Goal: Task Accomplishment & Management: Manage account settings

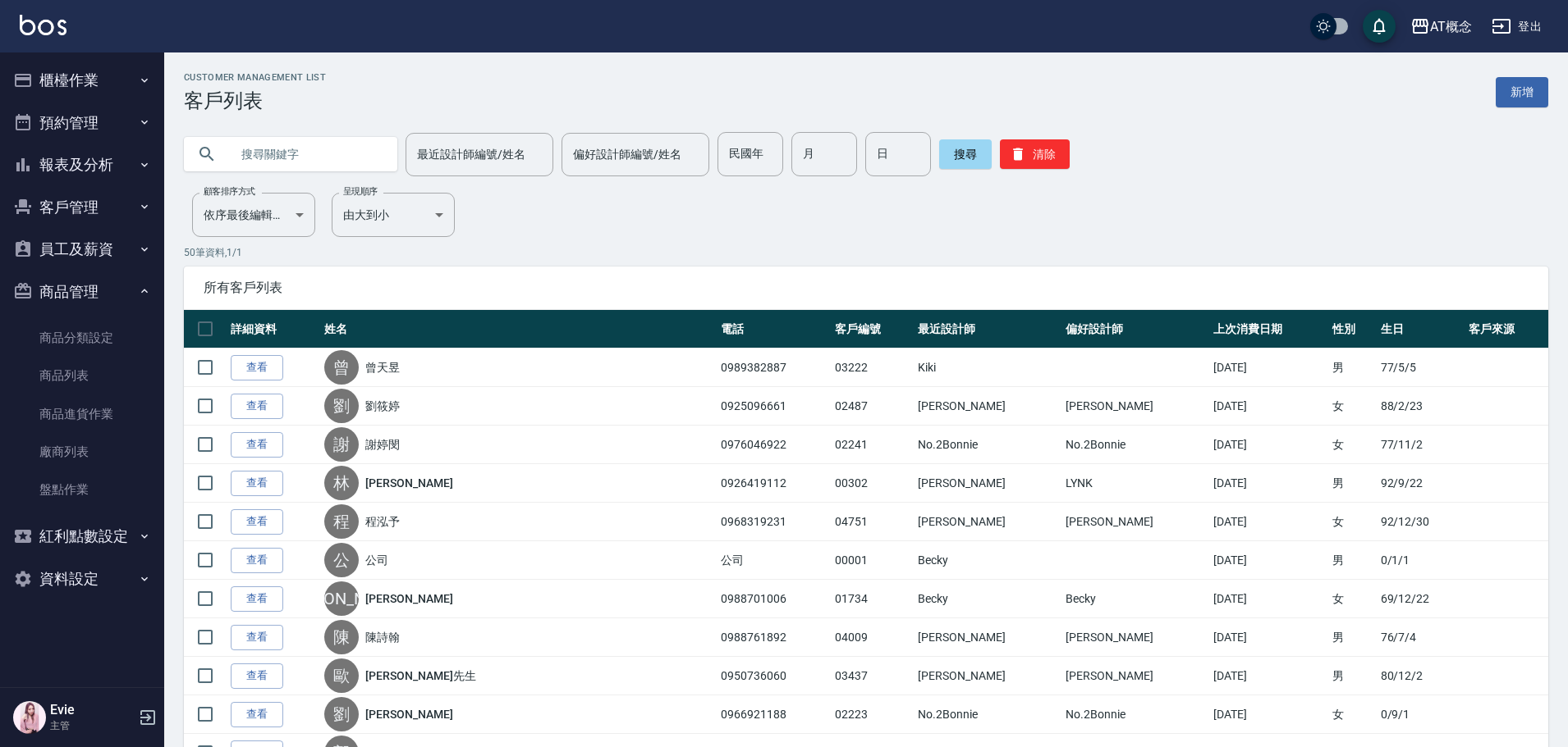
click at [285, 152] on input "text" at bounding box center [307, 154] width 154 height 44
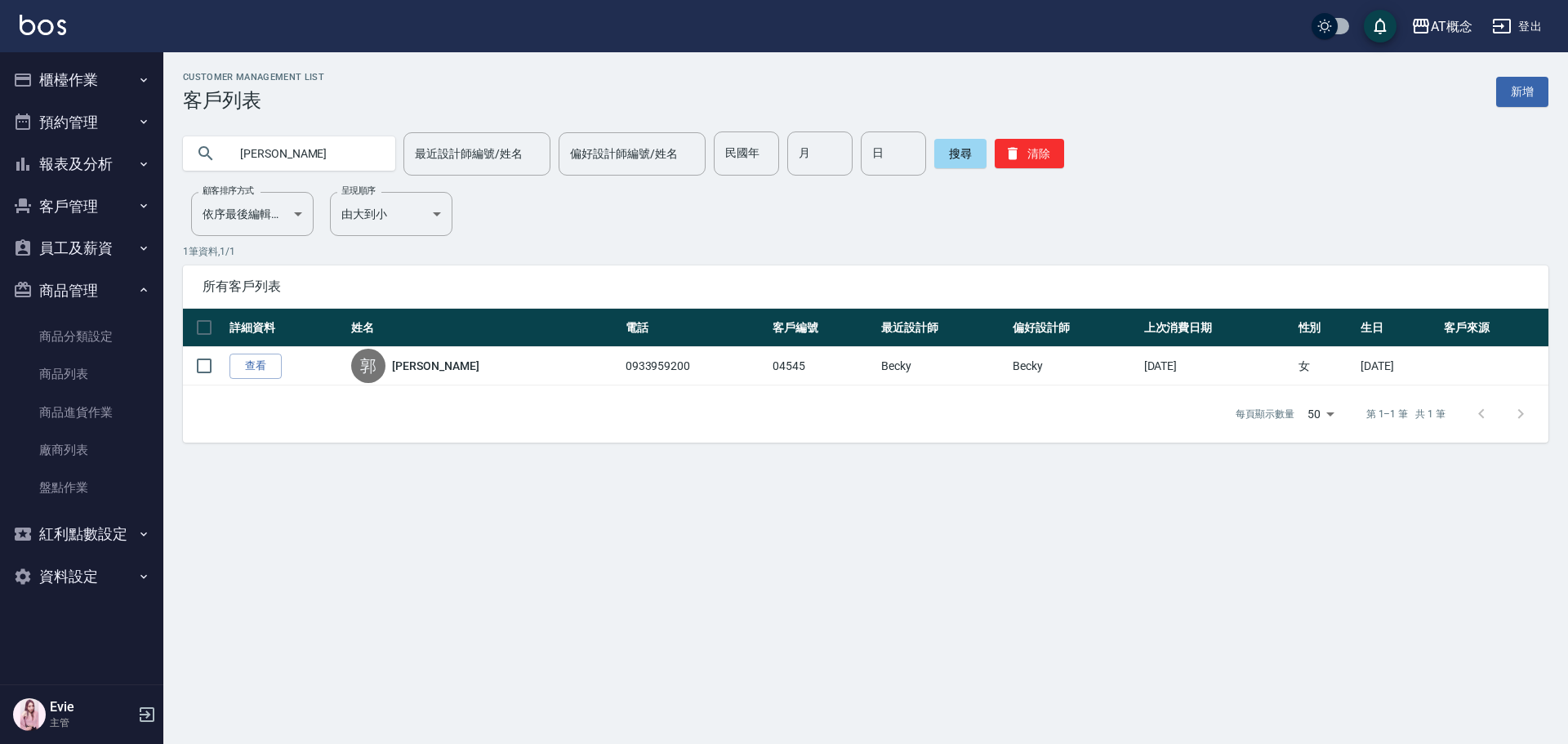
type input "郭"
type input "03166"
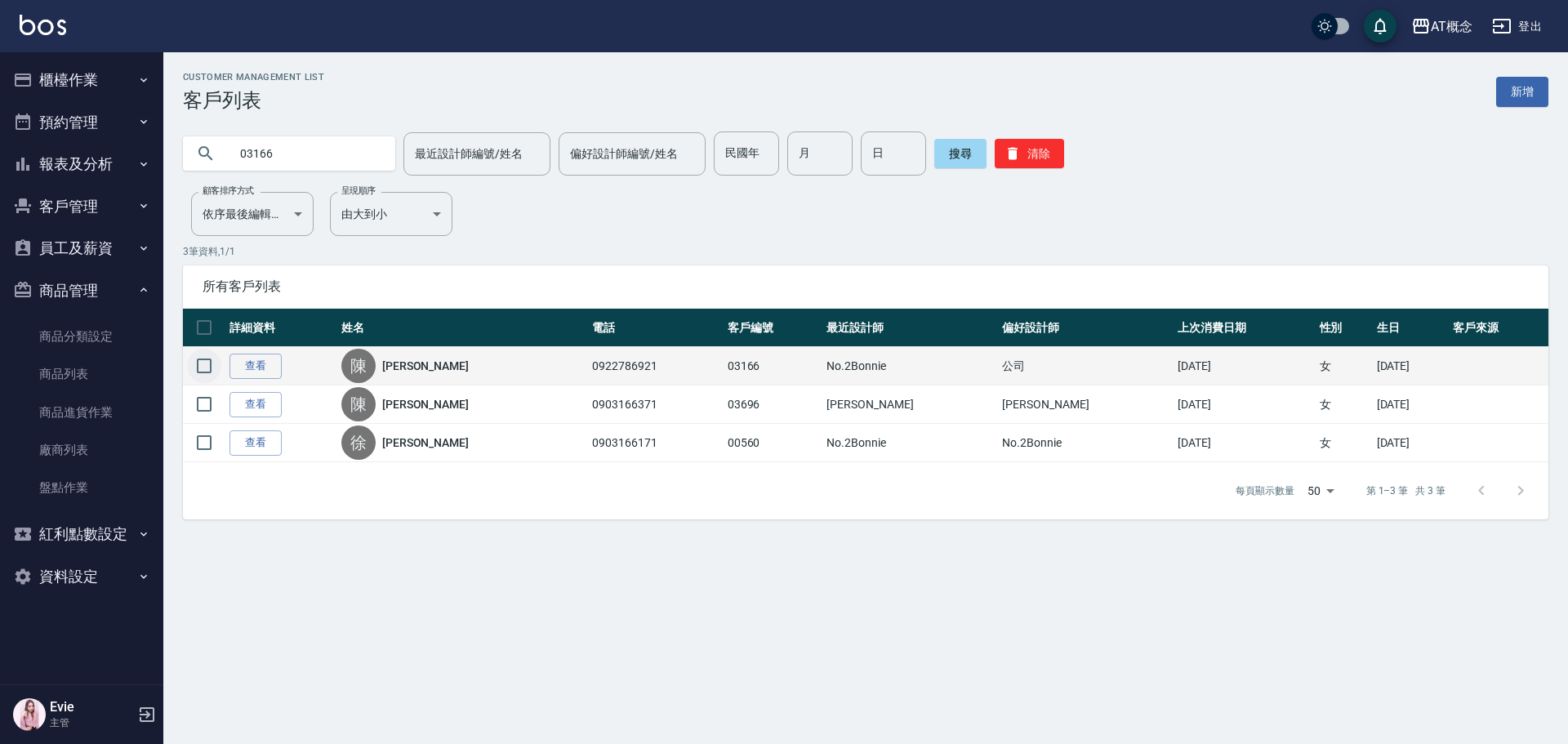
drag, startPoint x: 203, startPoint y: 364, endPoint x: 217, endPoint y: 377, distance: 19.1
click at [207, 368] on input "checkbox" at bounding box center [203, 366] width 34 height 34
checkbox input "true"
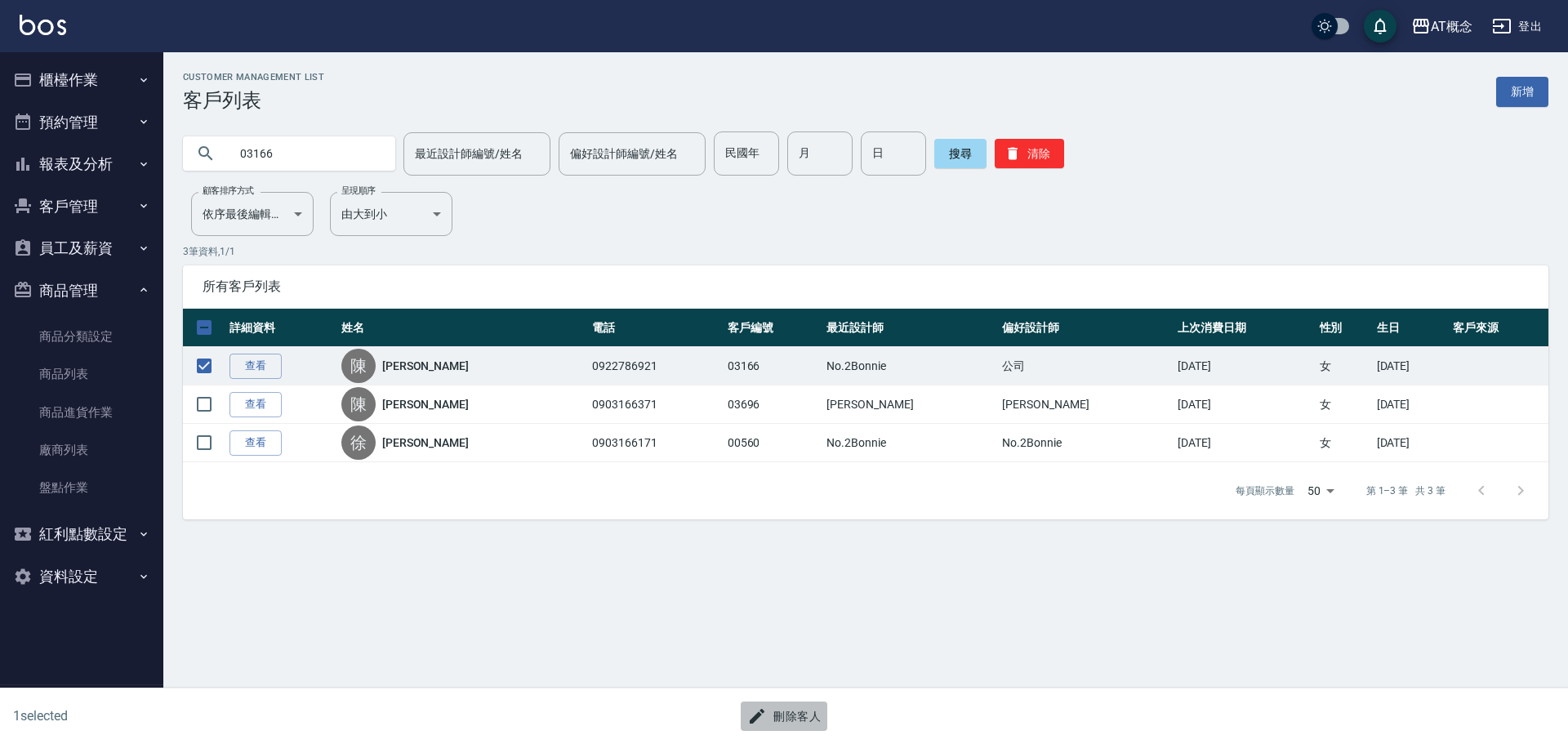
click at [803, 712] on button "刪除客人" at bounding box center [784, 717] width 87 height 30
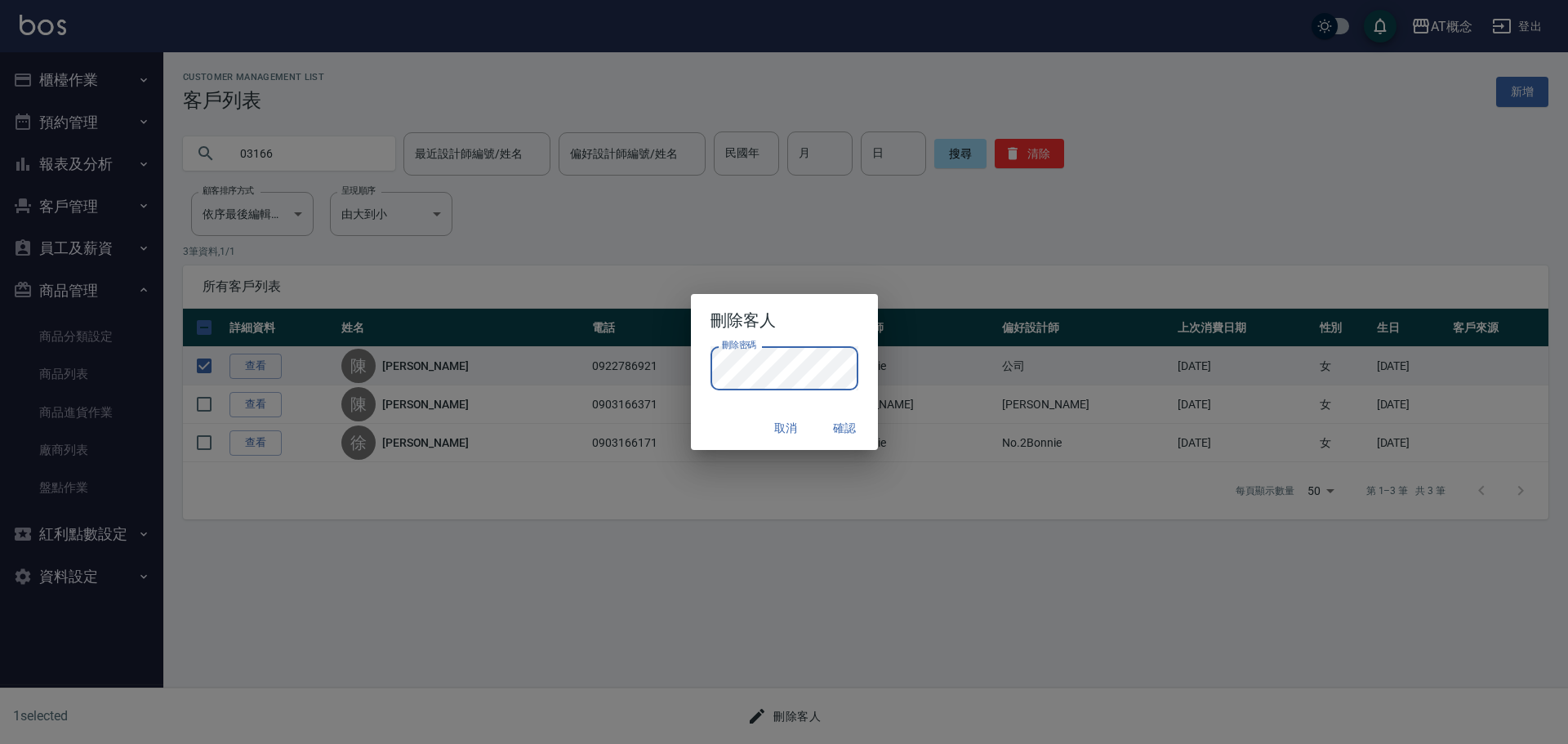
click at [716, 408] on div "取消 確認" at bounding box center [784, 428] width 187 height 43
click at [852, 428] on button "確認" at bounding box center [845, 428] width 53 height 30
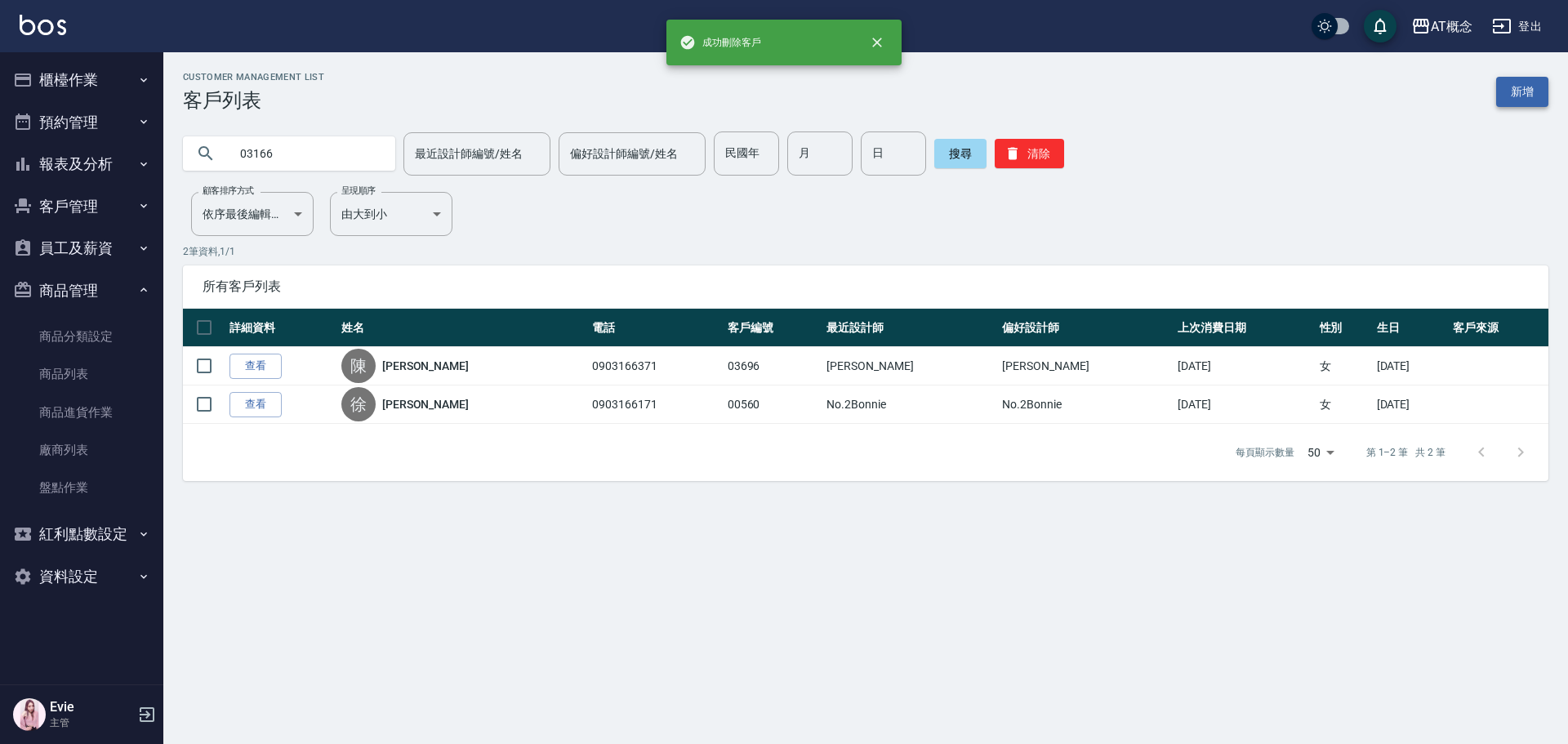
click at [1505, 91] on link "新增" at bounding box center [1522, 92] width 53 height 30
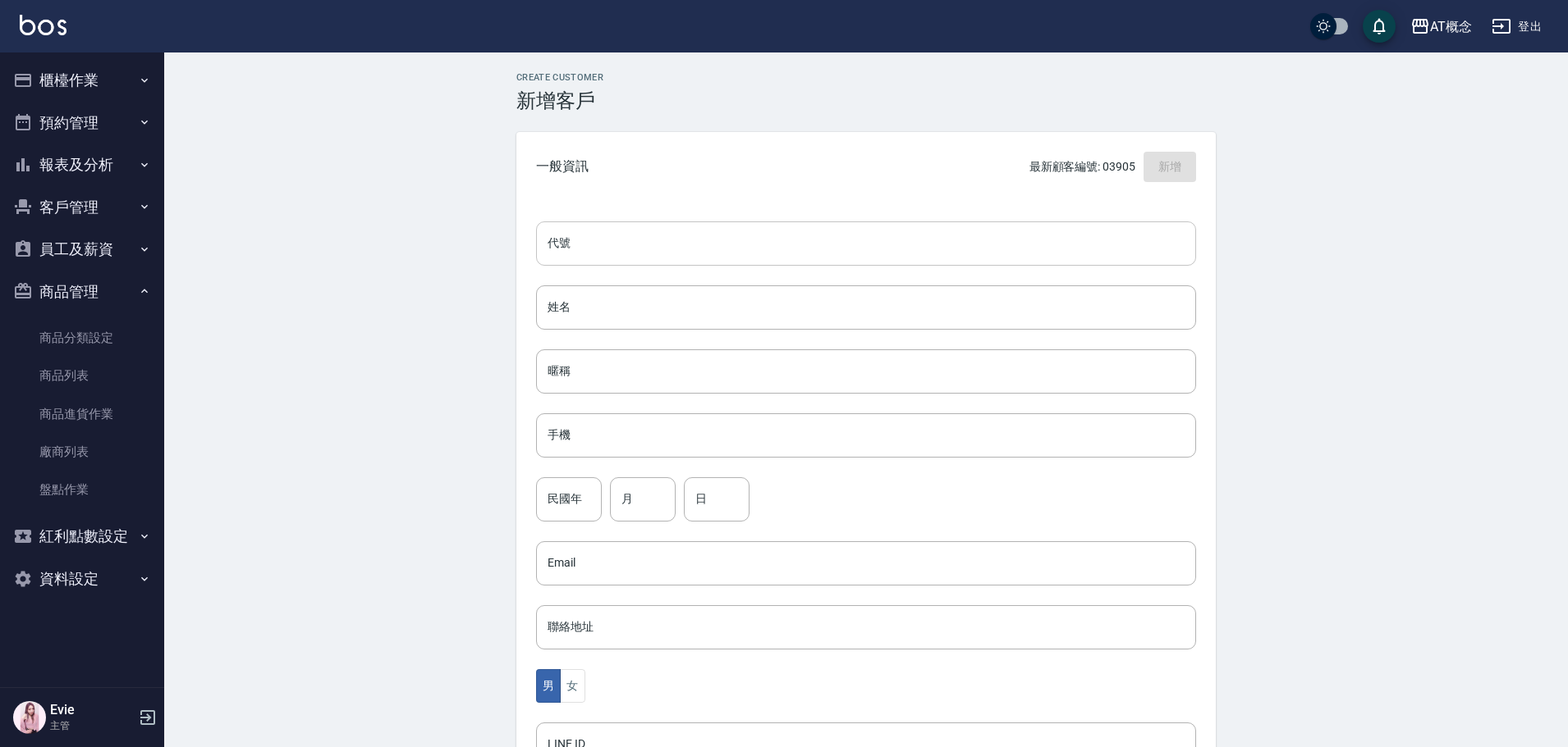
click at [946, 232] on input "代號" at bounding box center [866, 243] width 660 height 44
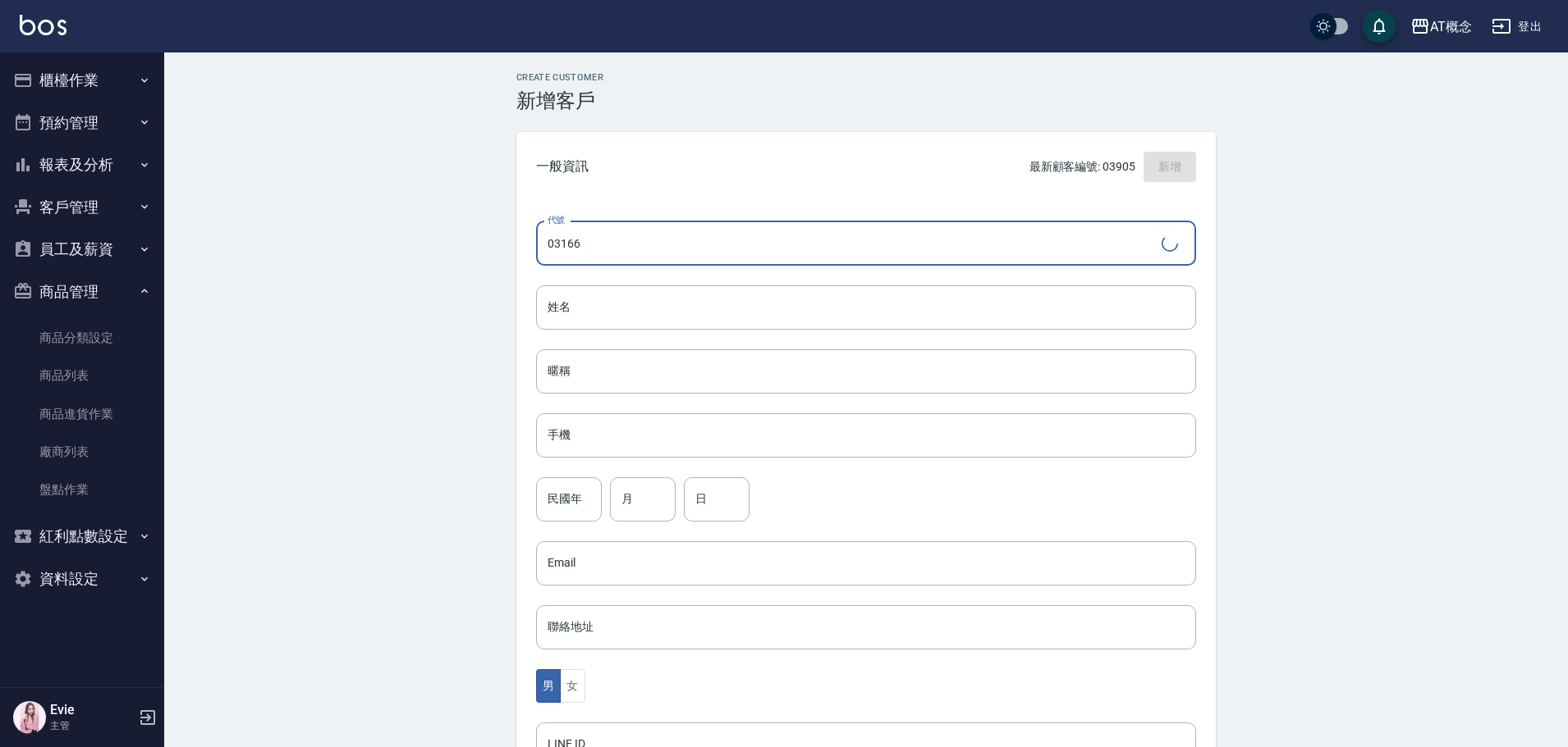
type input "03166"
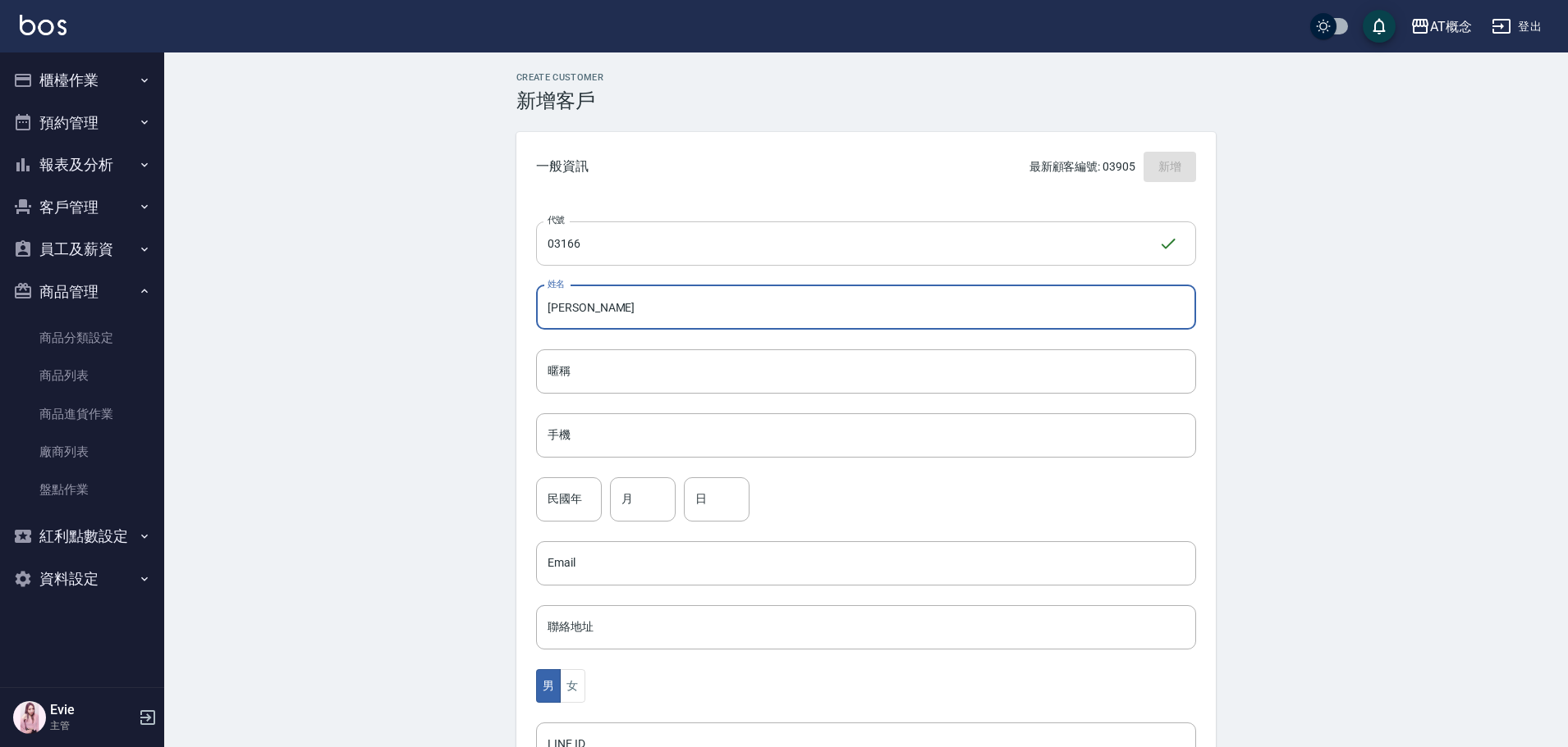
type input "[PERSON_NAME]"
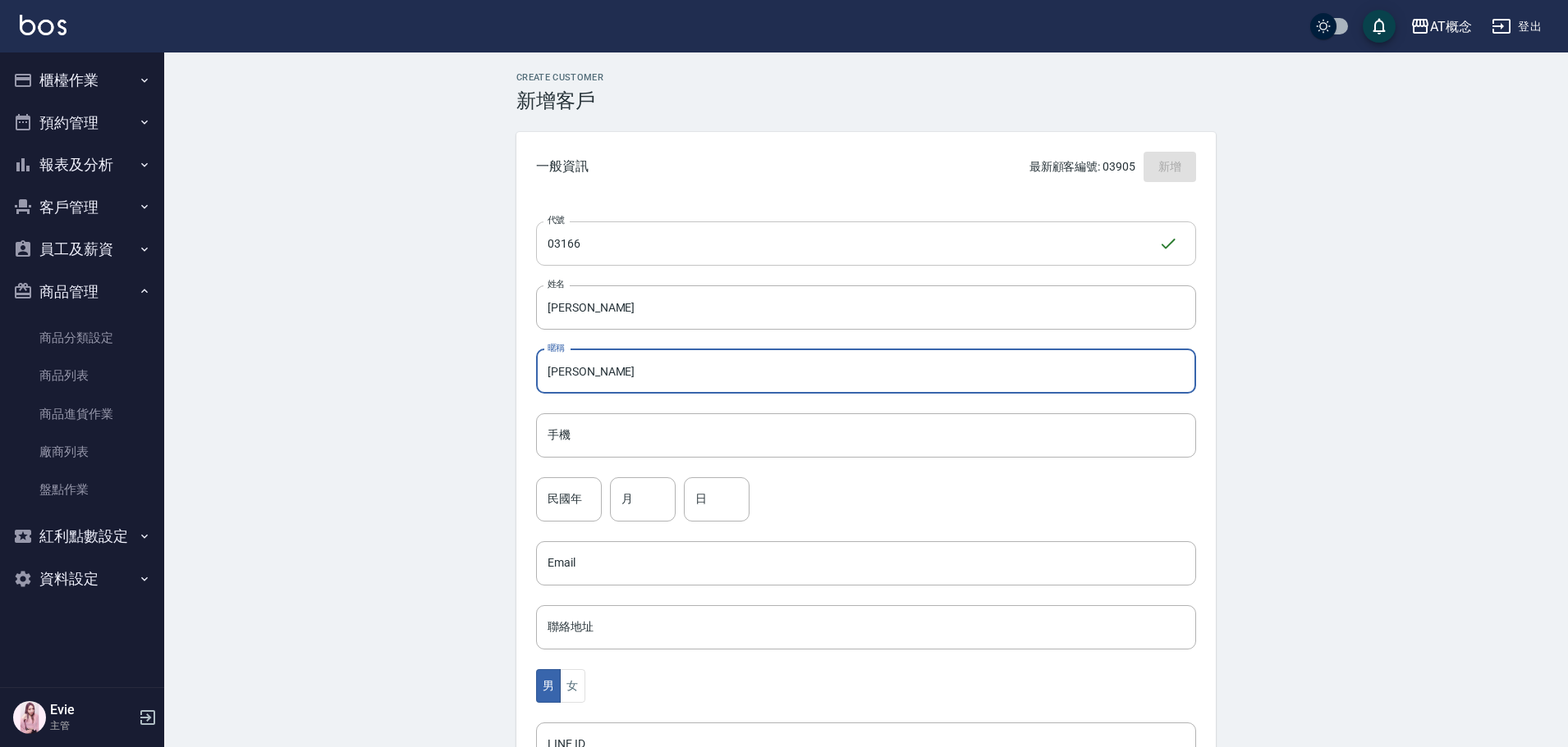
type input "[PERSON_NAME]"
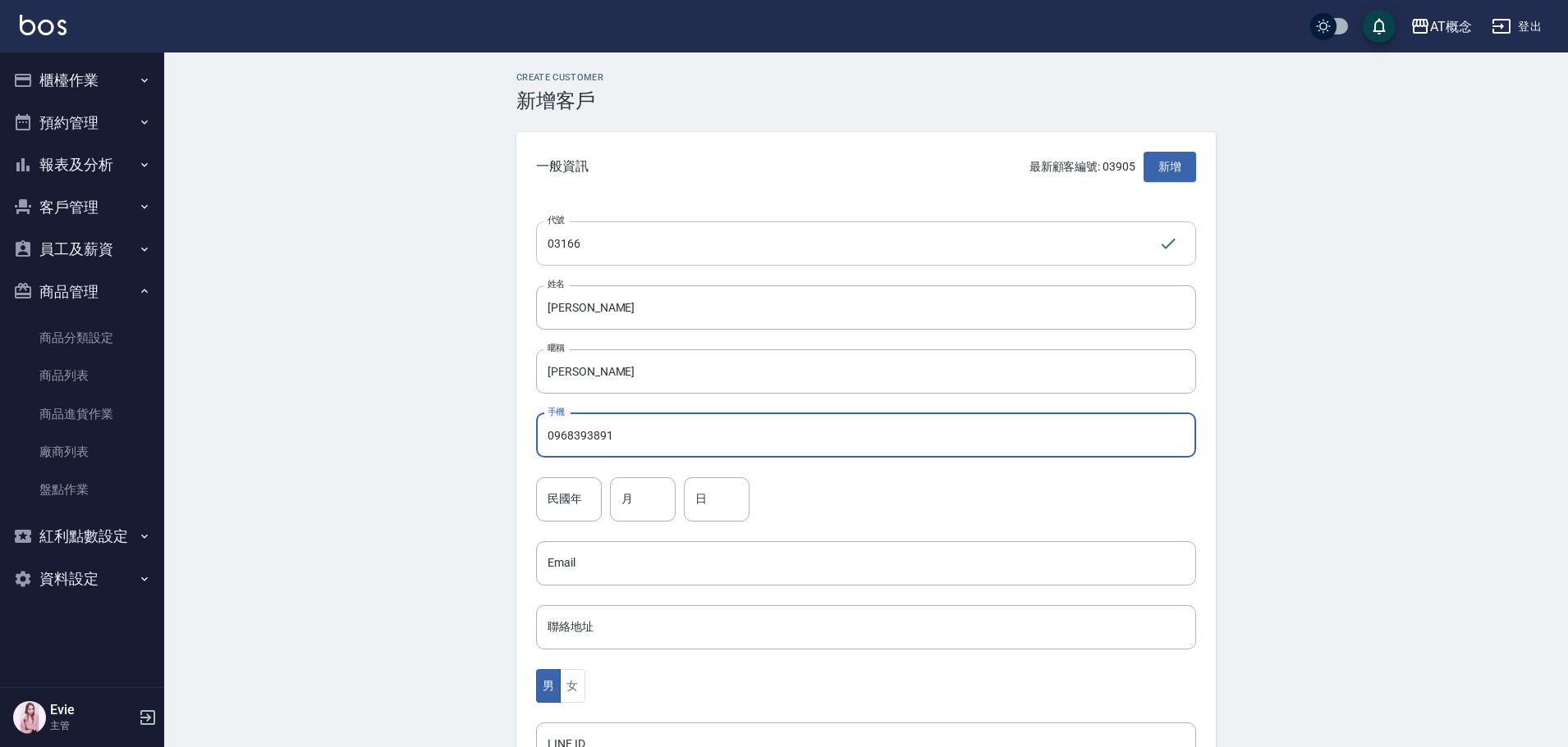
type input "0968393891"
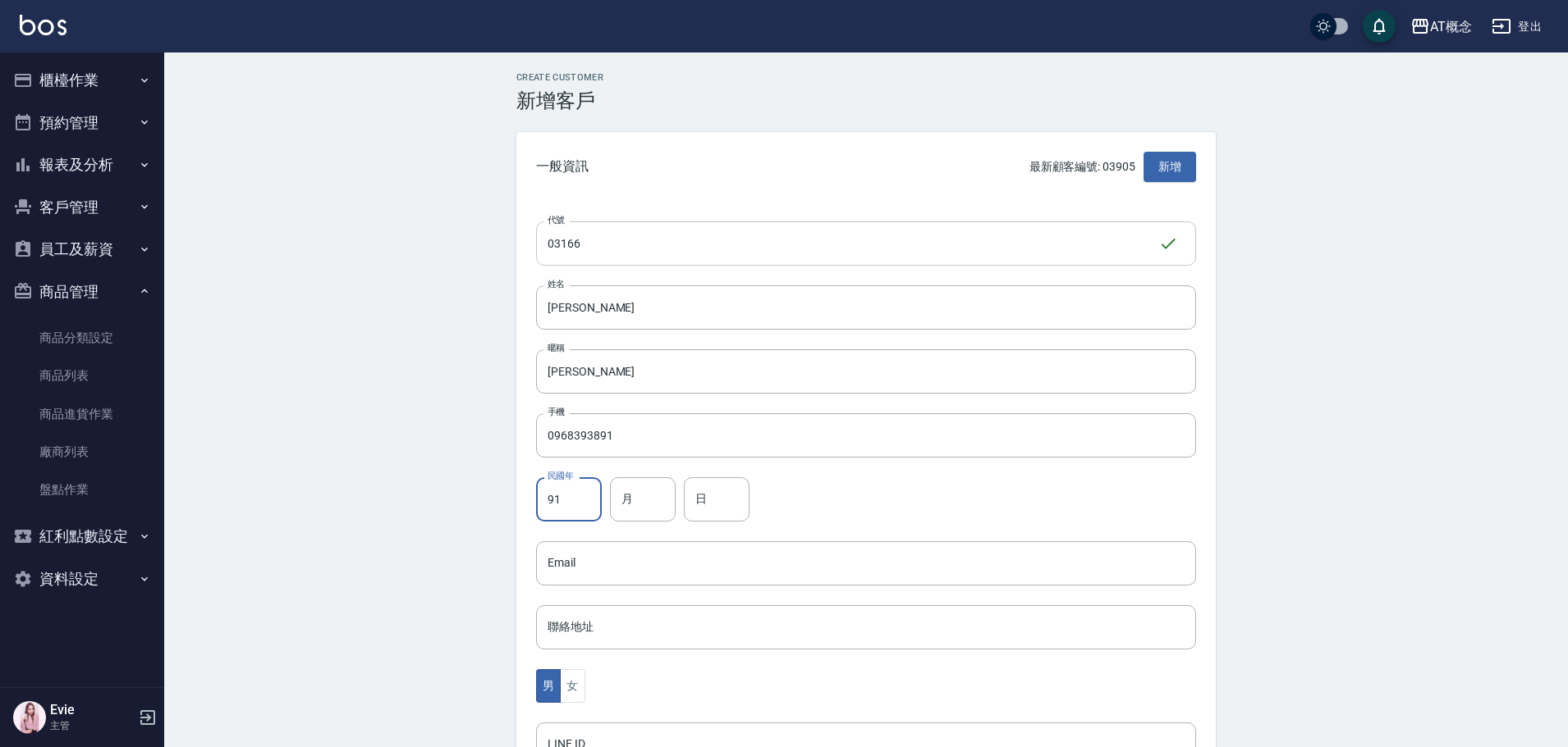
type input "91"
type input "11"
type input "17"
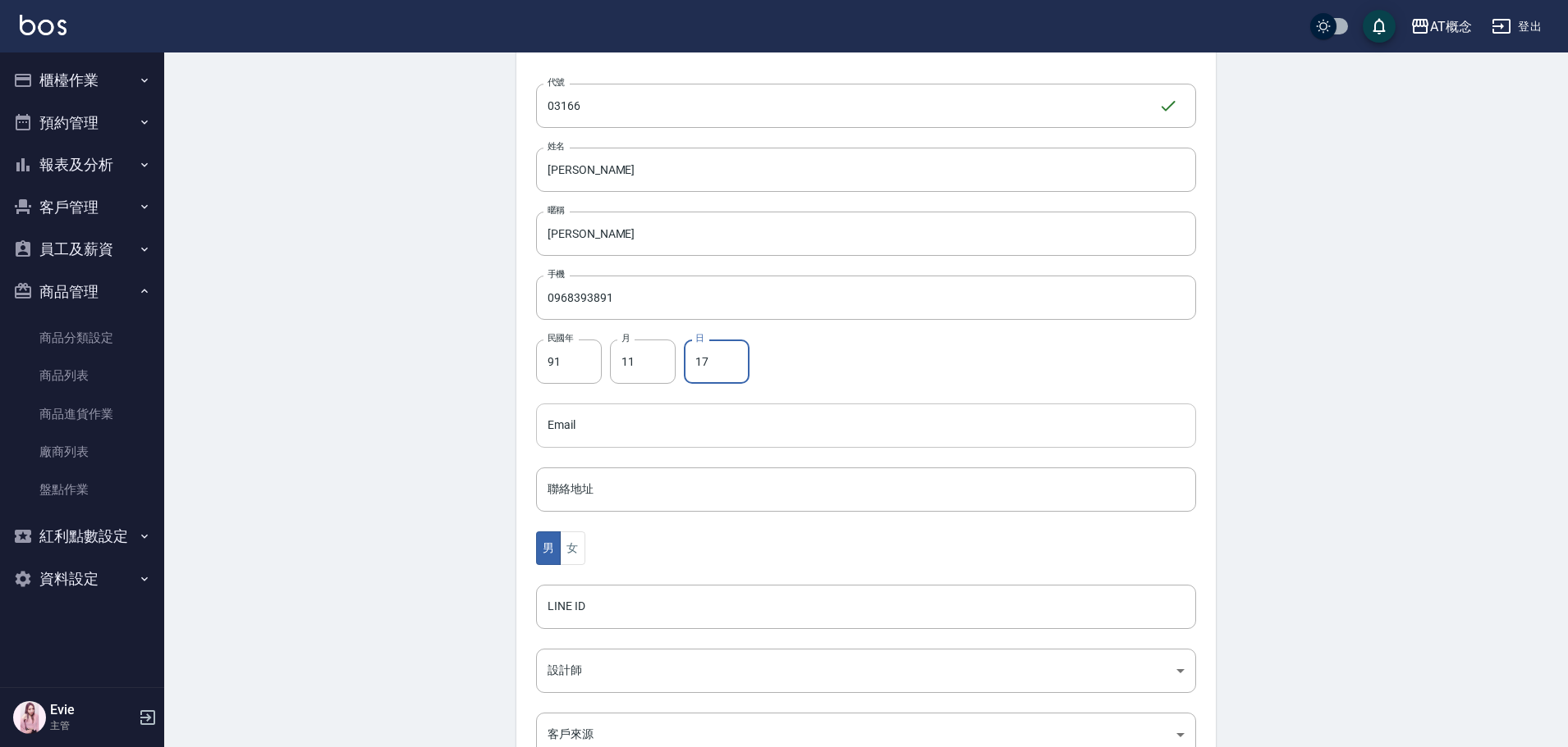
scroll to position [246, 0]
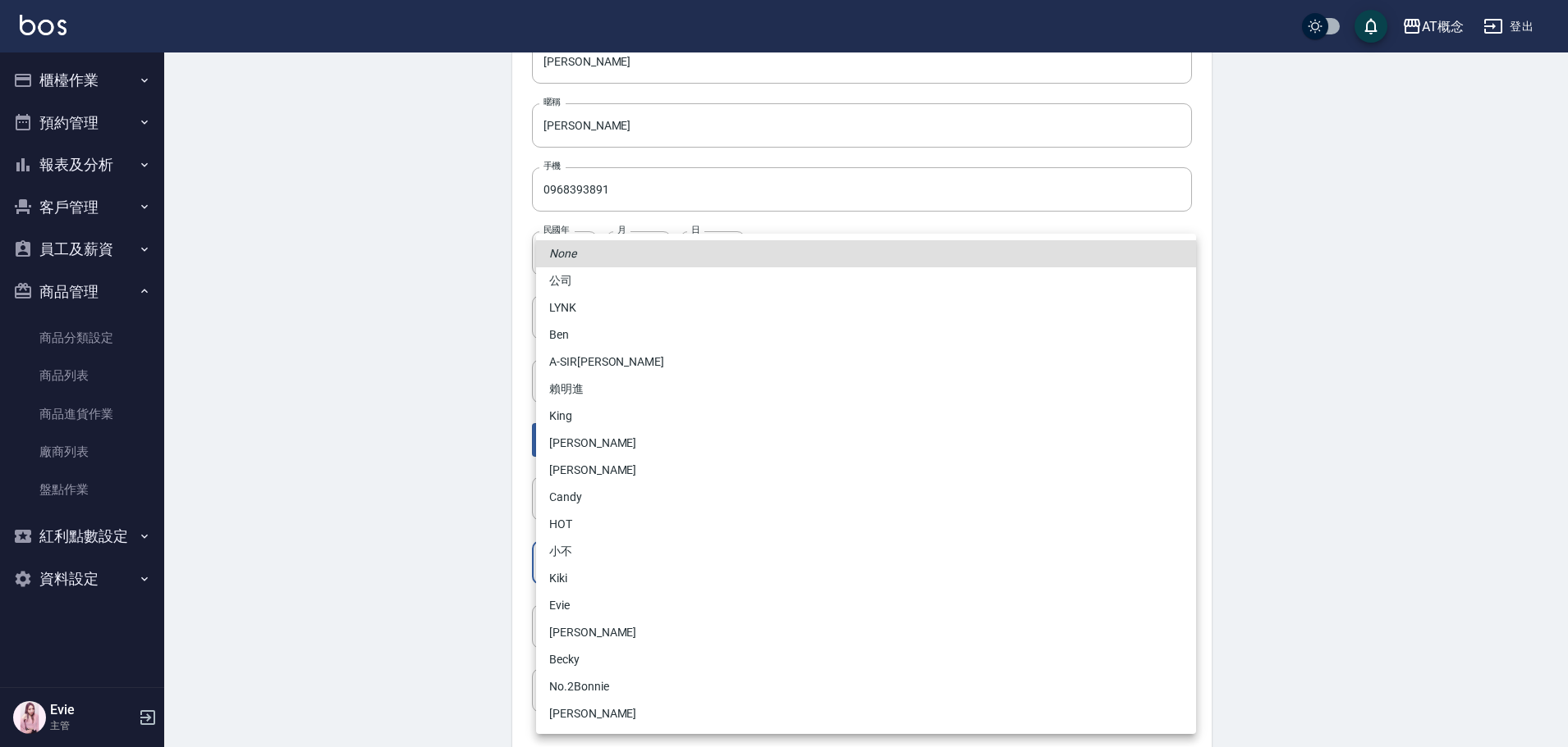
click at [578, 568] on body "AT概念 登出 櫃檯作業 打帳單 帳單列表 現金收支登錄 高階收支登錄 材料自購登錄 每日結帳 排班表 現場電腦打卡 預約管理 預約管理 單日預約紀錄 單週預…" at bounding box center [784, 288] width 1568 height 1069
click at [583, 636] on li "[PERSON_NAME]" at bounding box center [866, 632] width 660 height 27
type input "6d66dedd-d7e3-492f-8c05-f4e40e3a1c36"
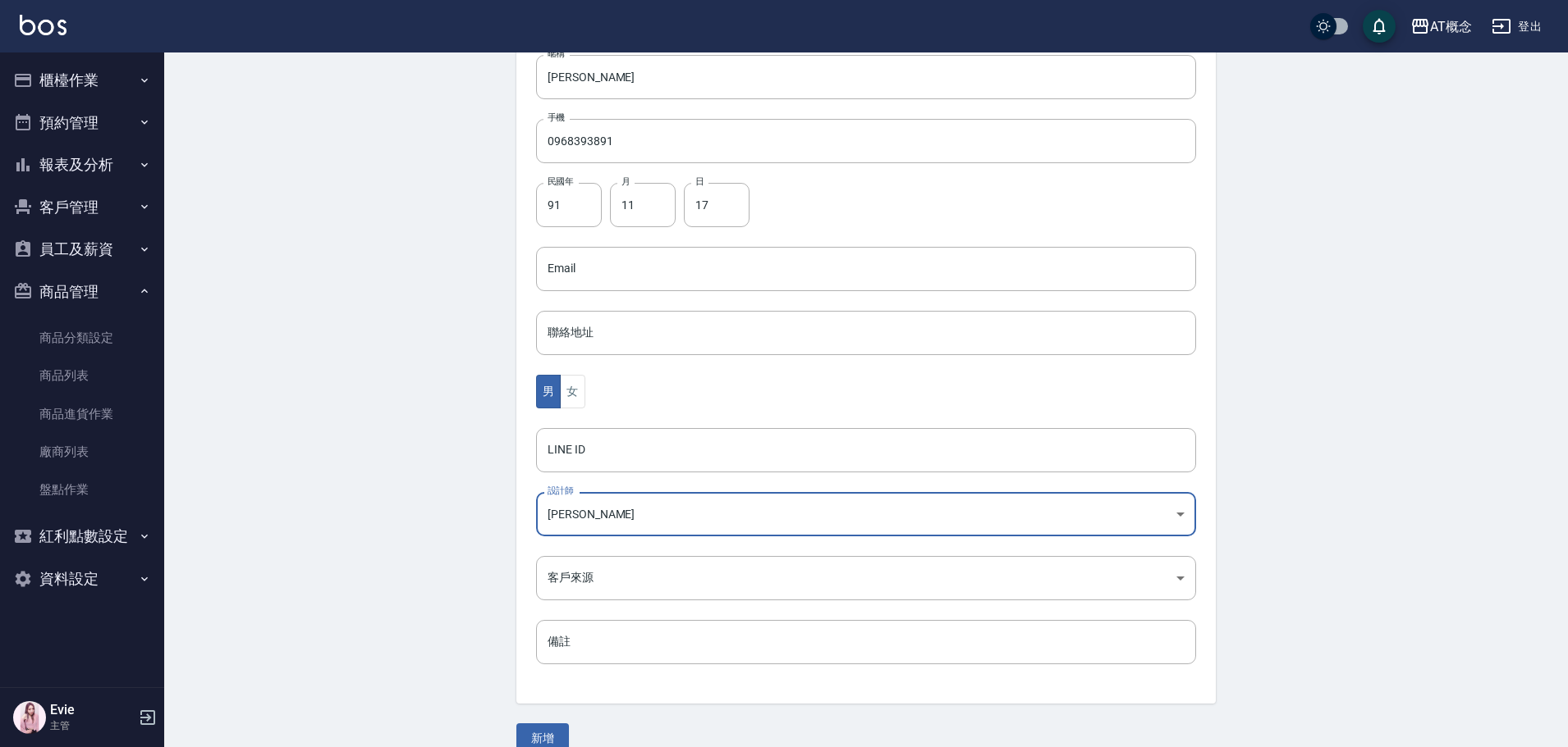
scroll to position [321, 0]
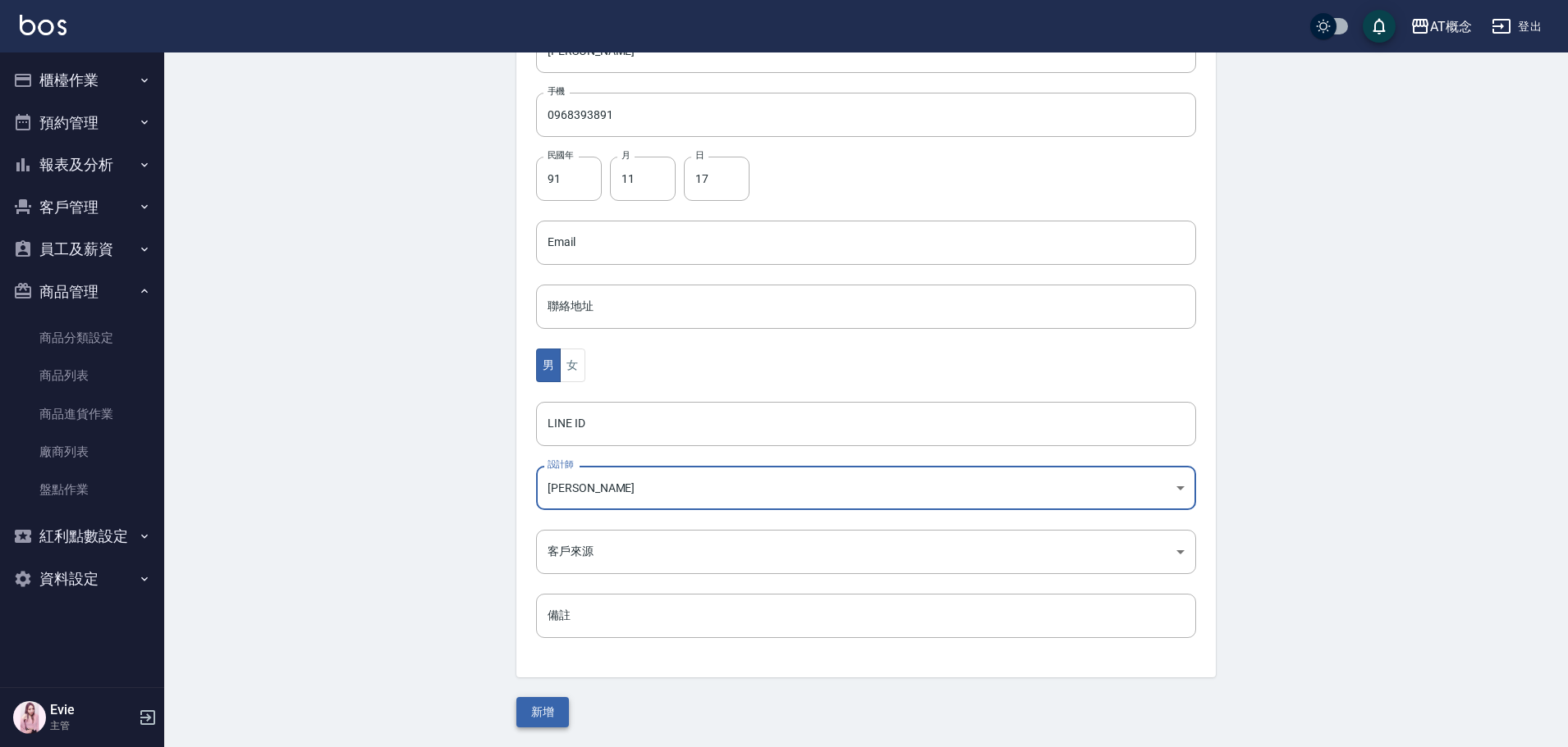
click at [539, 715] on button "新增" at bounding box center [543, 713] width 53 height 30
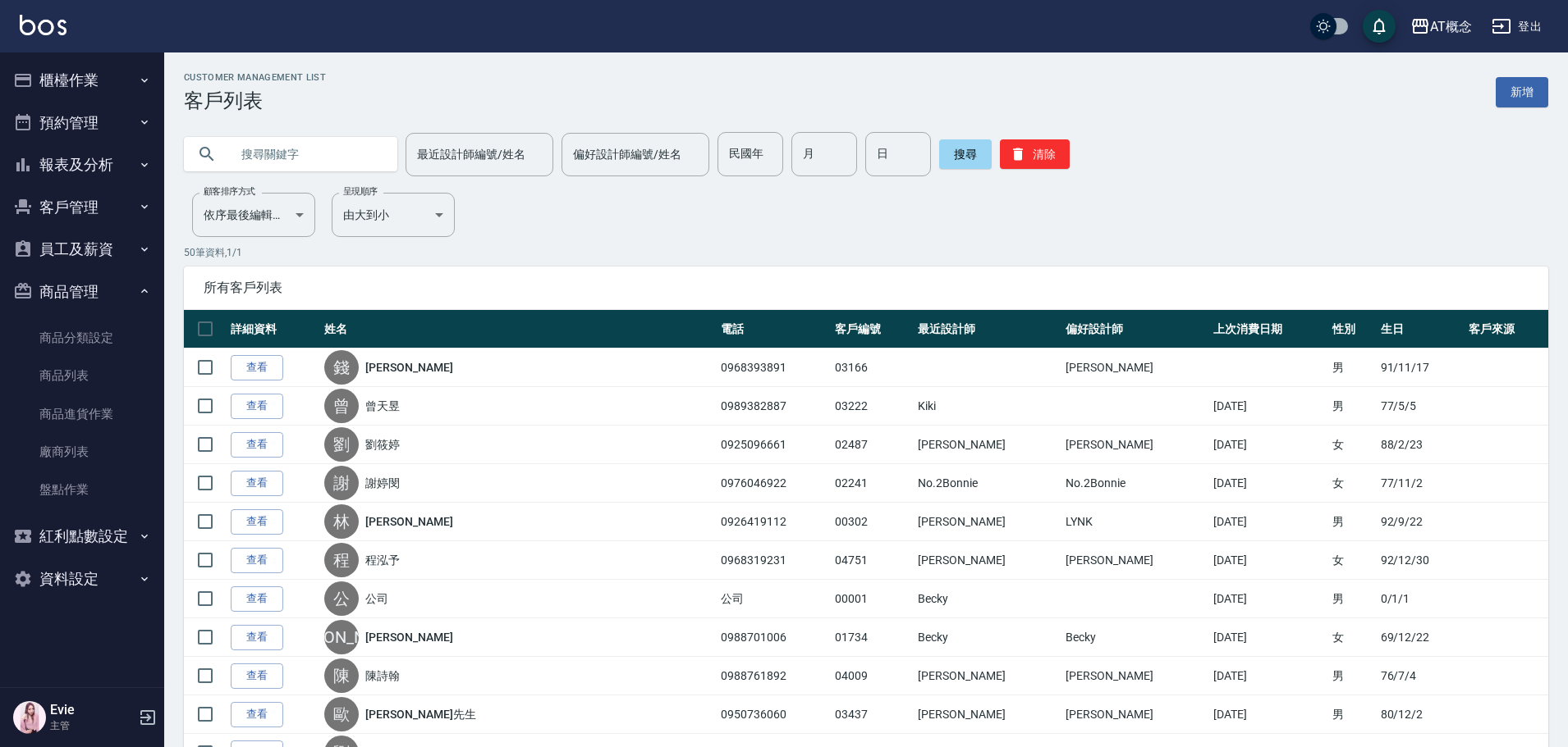
click at [252, 159] on input "text" at bounding box center [307, 154] width 154 height 44
type input "03037"
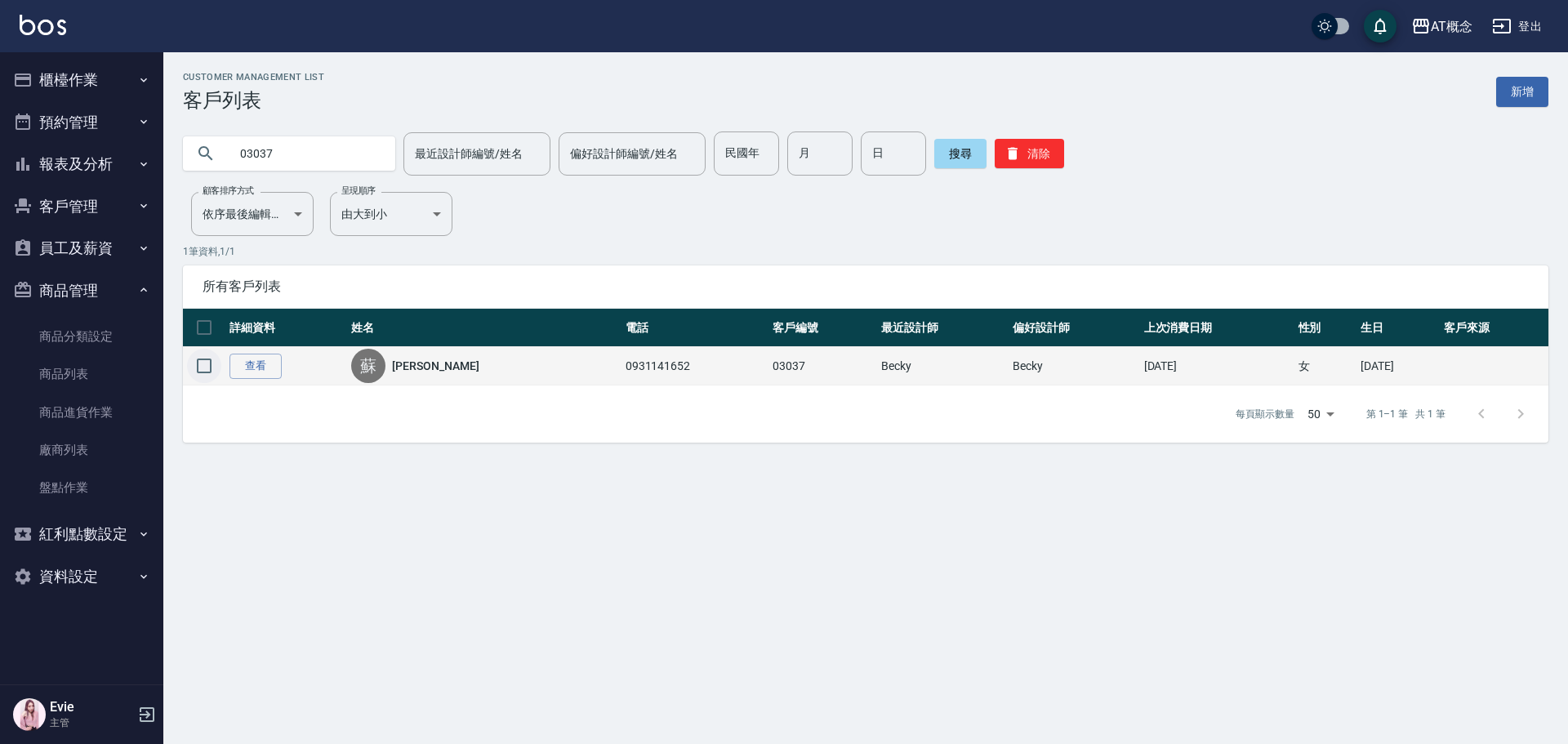
click at [204, 366] on input "checkbox" at bounding box center [203, 366] width 34 height 34
checkbox input "true"
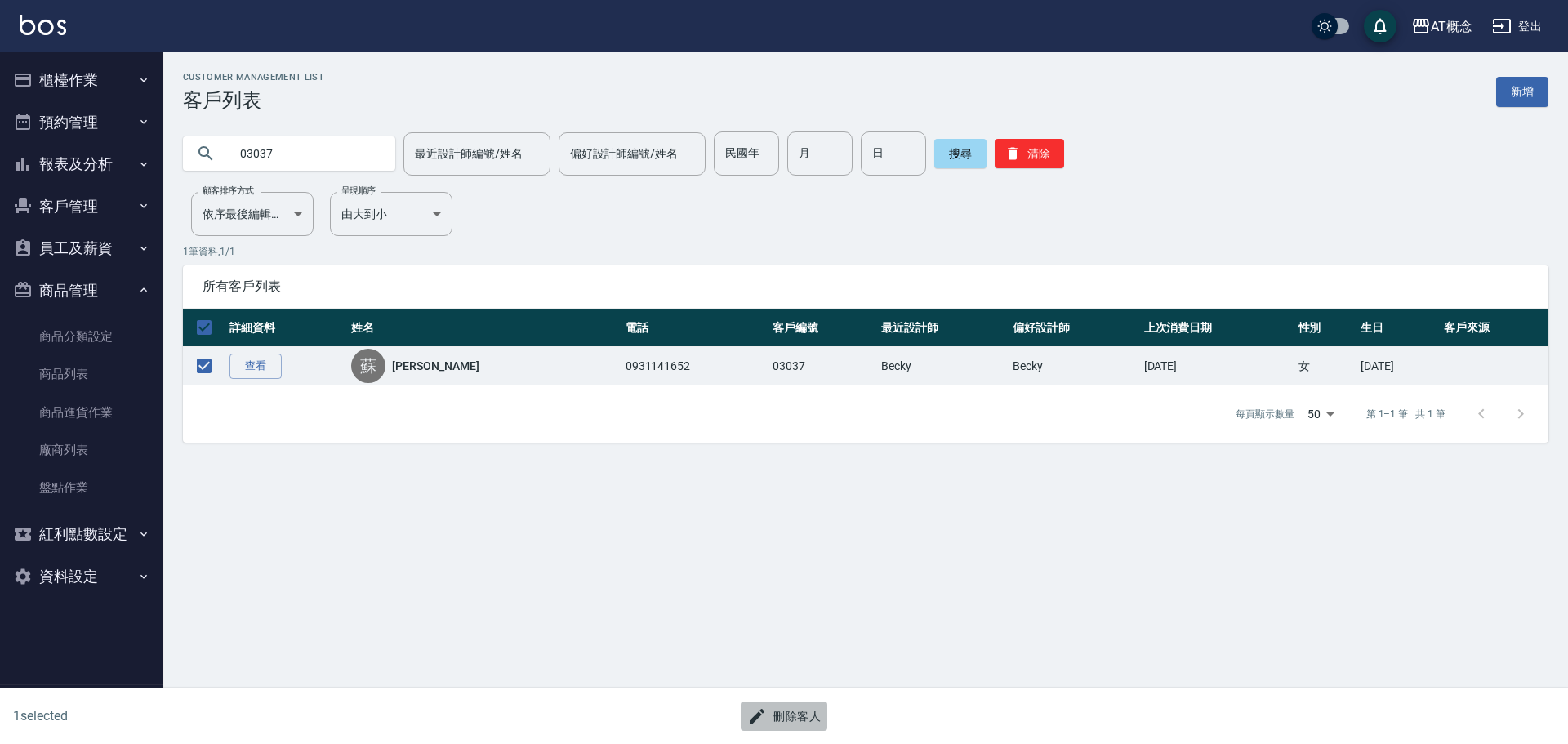
click at [812, 710] on button "刪除客人" at bounding box center [784, 717] width 87 height 30
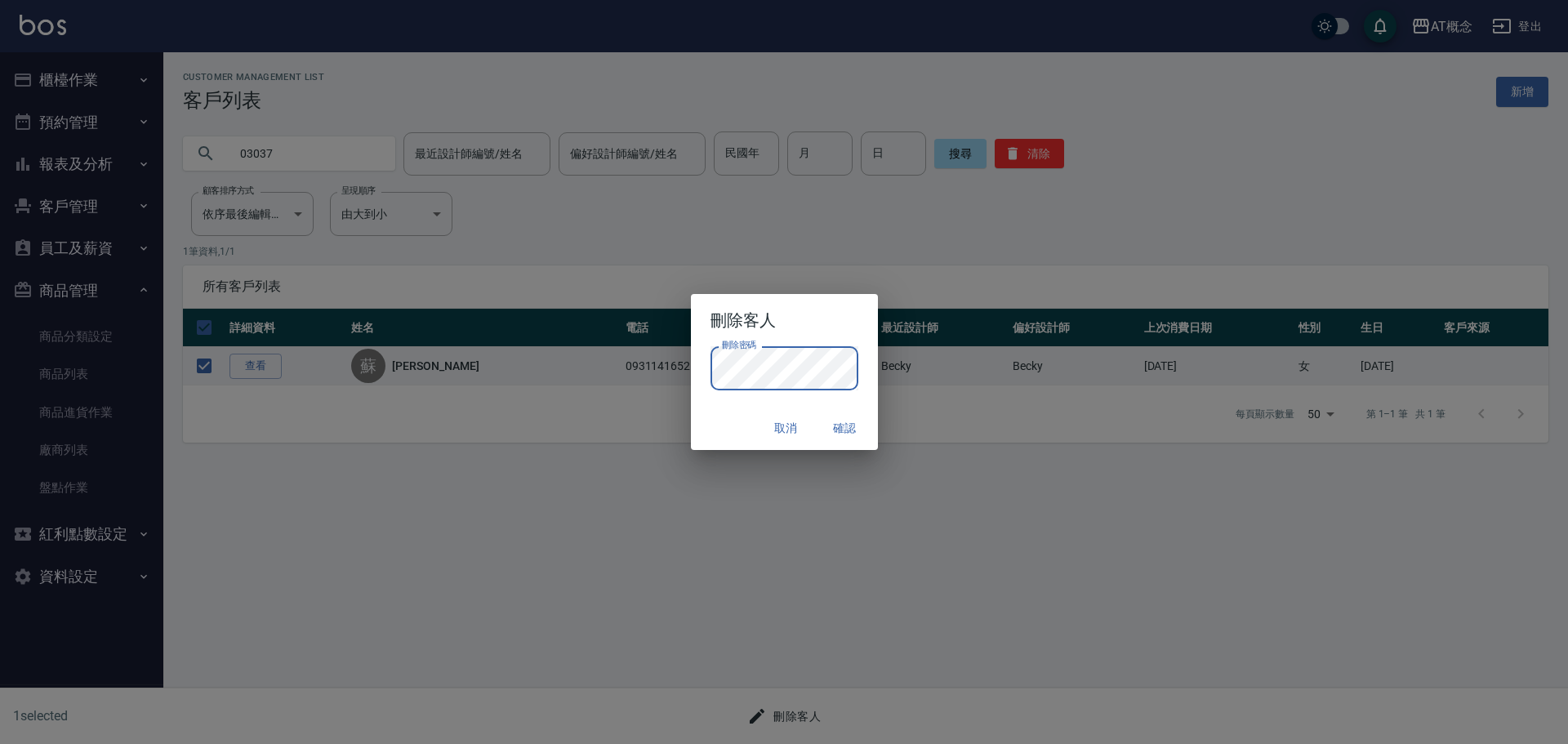
click at [716, 430] on div "取消 確認" at bounding box center [784, 428] width 187 height 43
drag, startPoint x: 832, startPoint y: 427, endPoint x: 921, endPoint y: 438, distance: 89.7
click at [834, 427] on button "確認" at bounding box center [845, 428] width 53 height 30
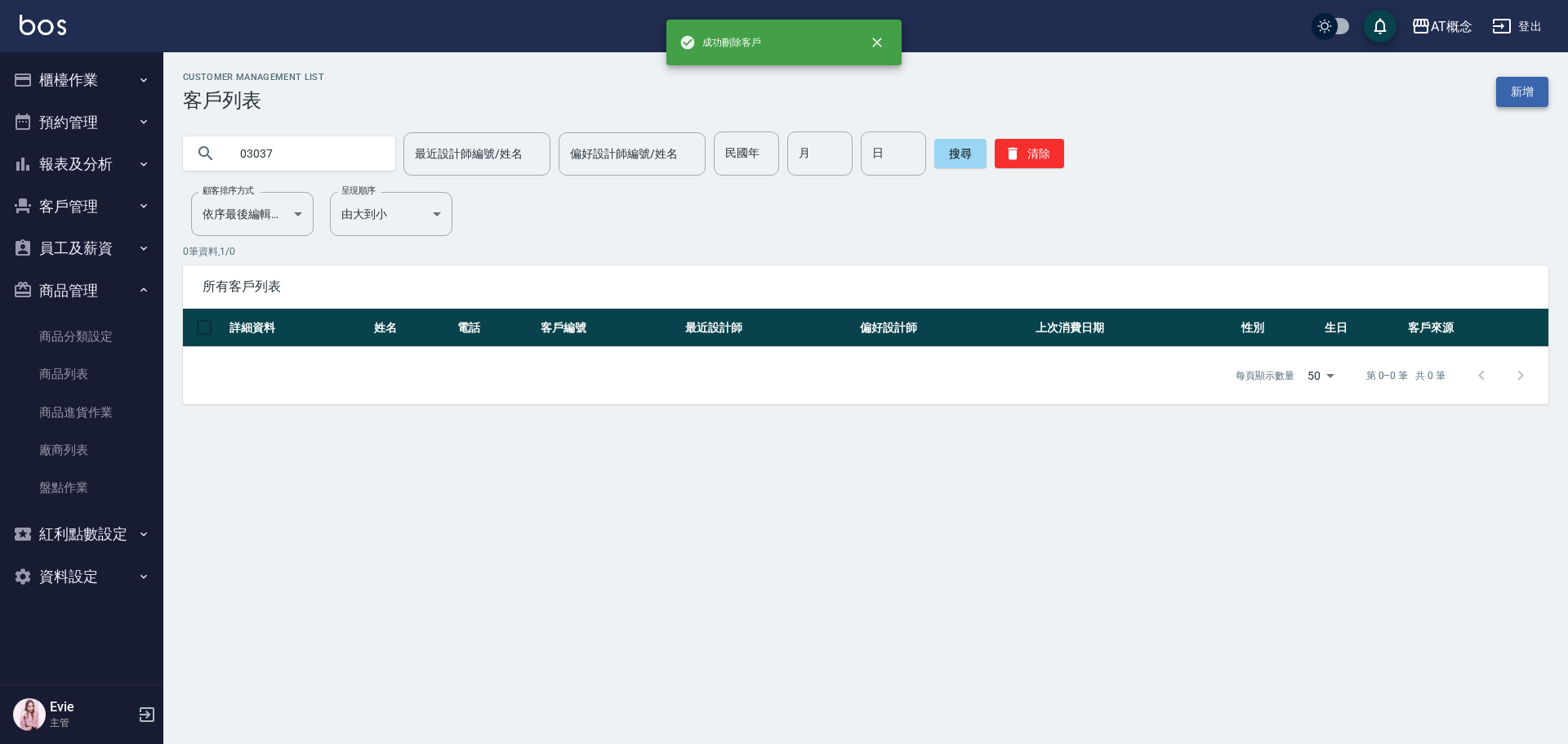
click at [1511, 95] on link "新增" at bounding box center [1522, 92] width 53 height 30
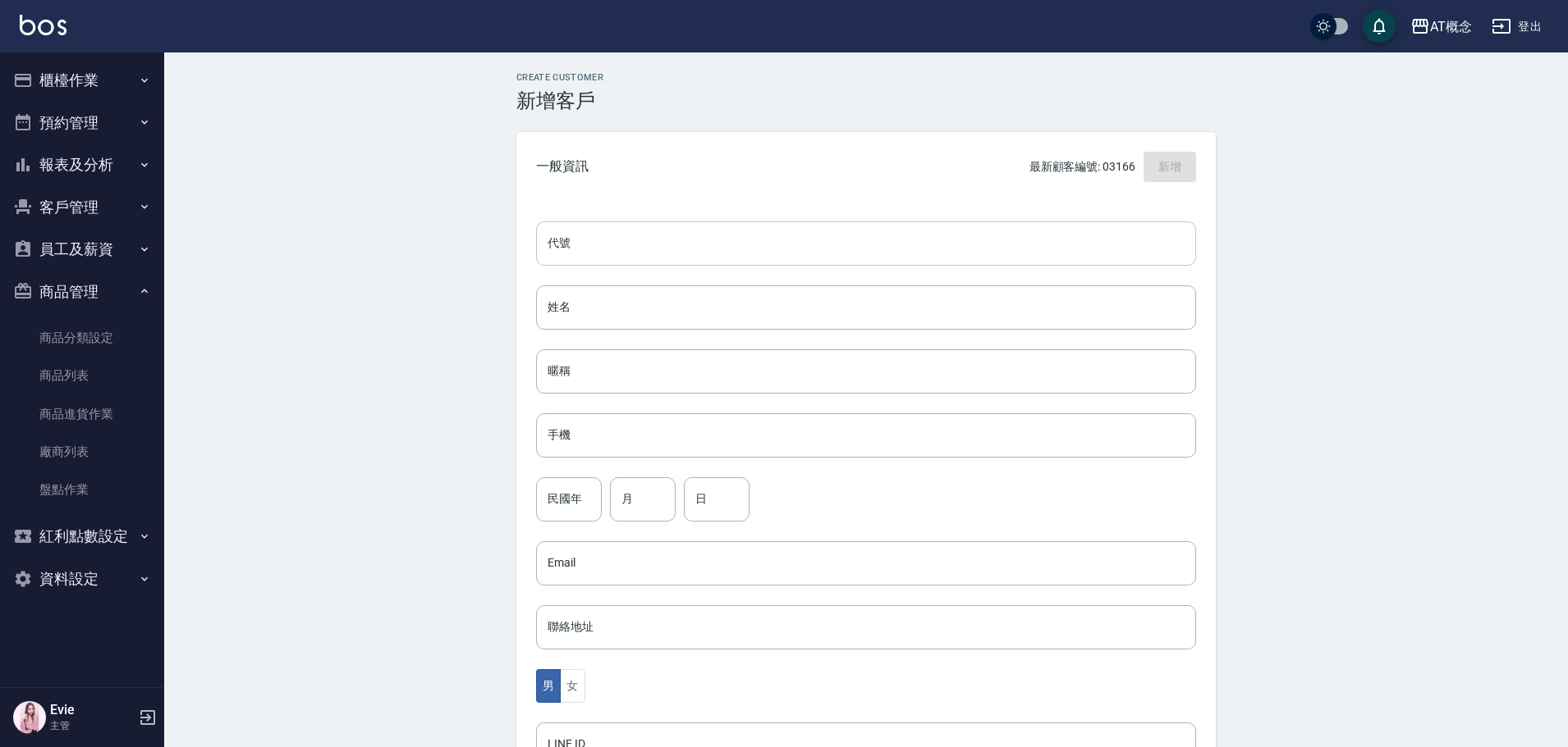
click at [621, 245] on input "代號" at bounding box center [866, 243] width 660 height 44
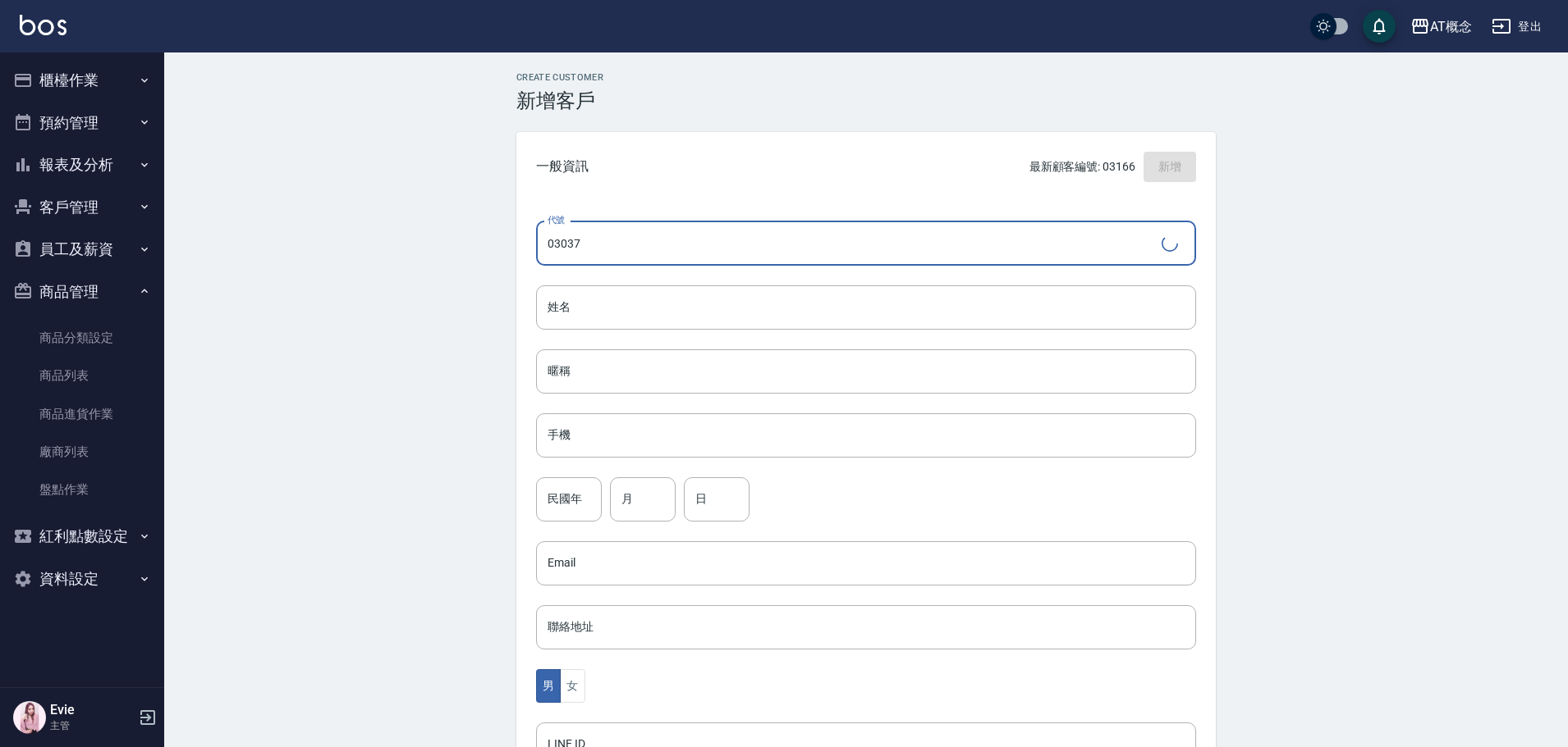
type input "03037"
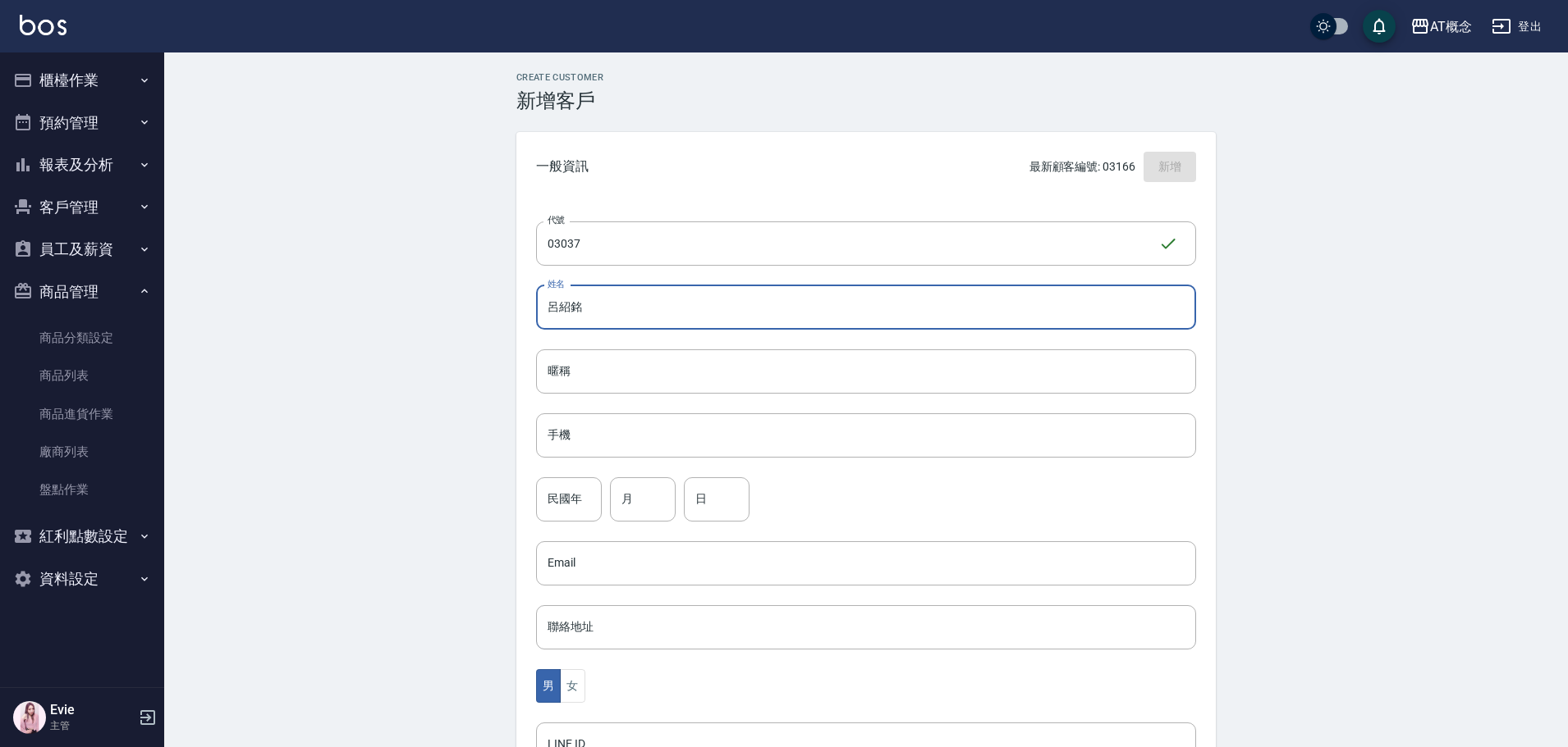
type input "呂紹銘"
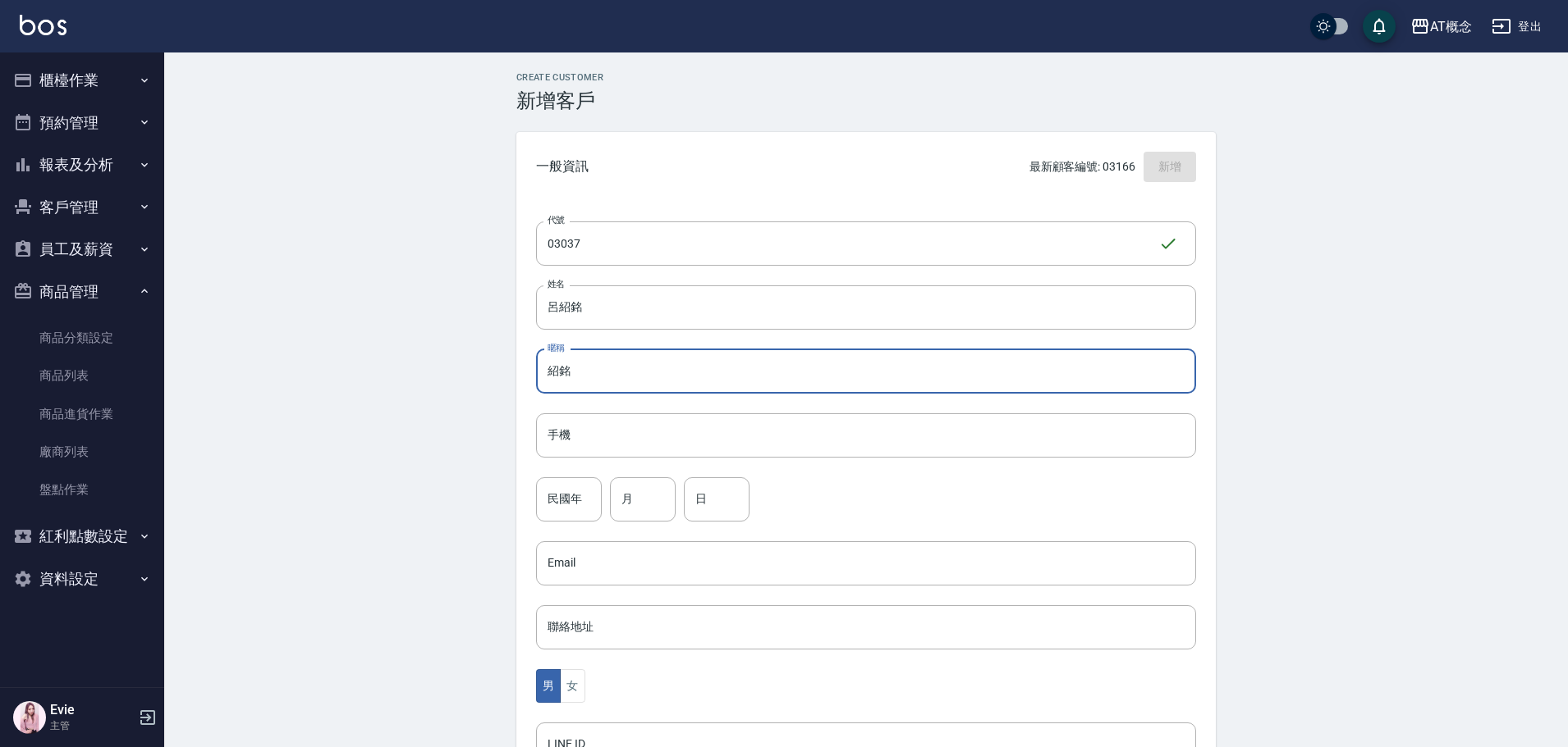
type input "紹銘"
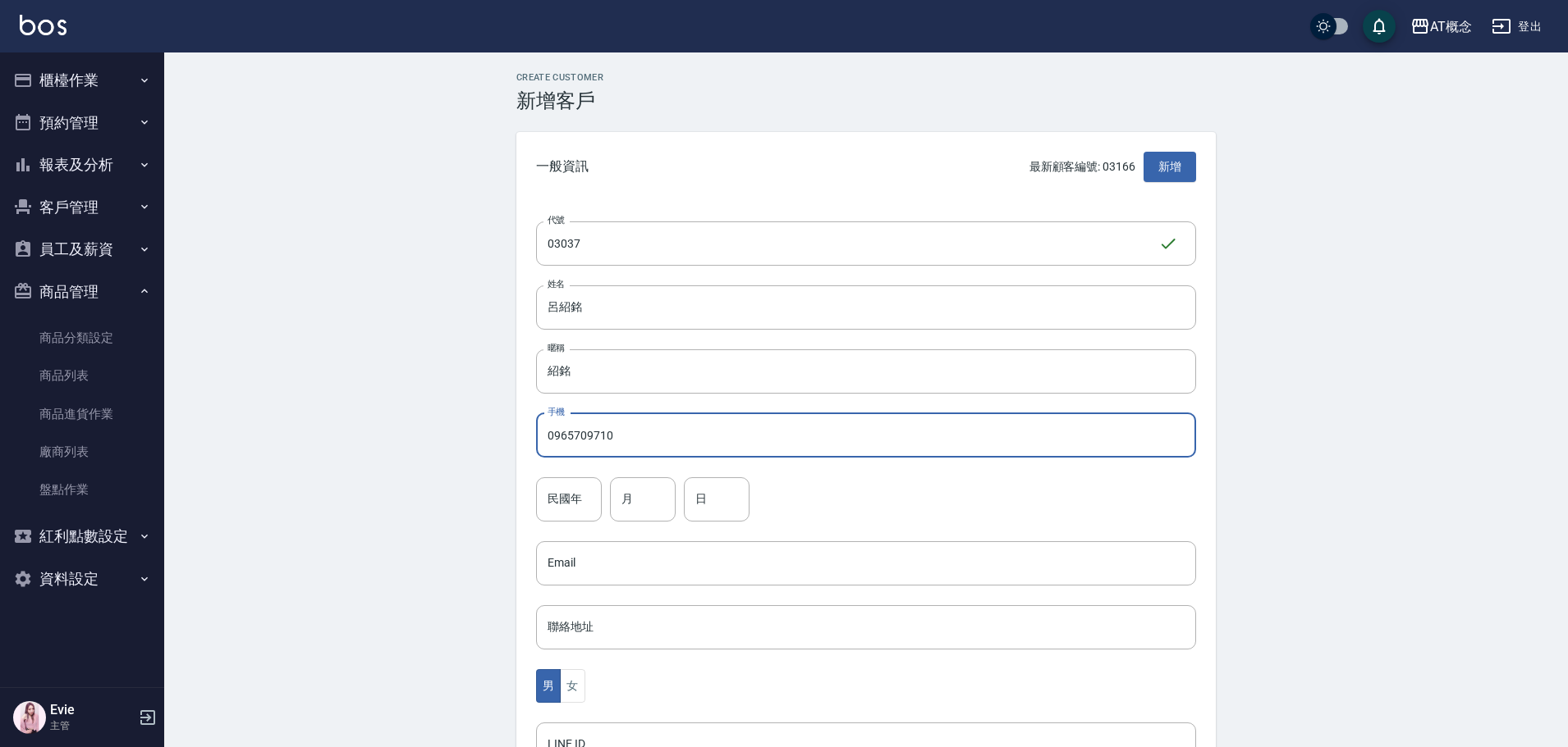
type input "0965709710"
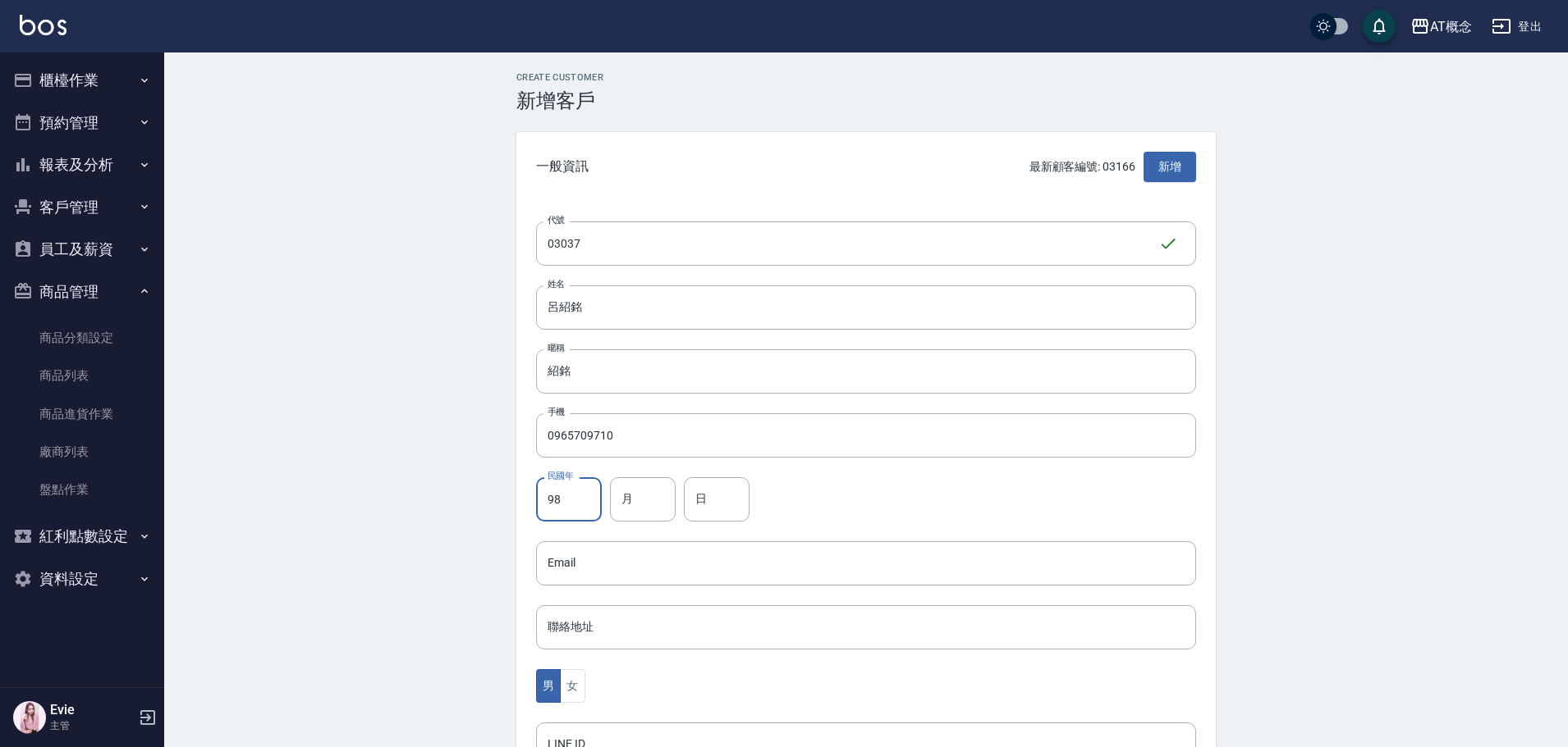
type input "98"
type input "8"
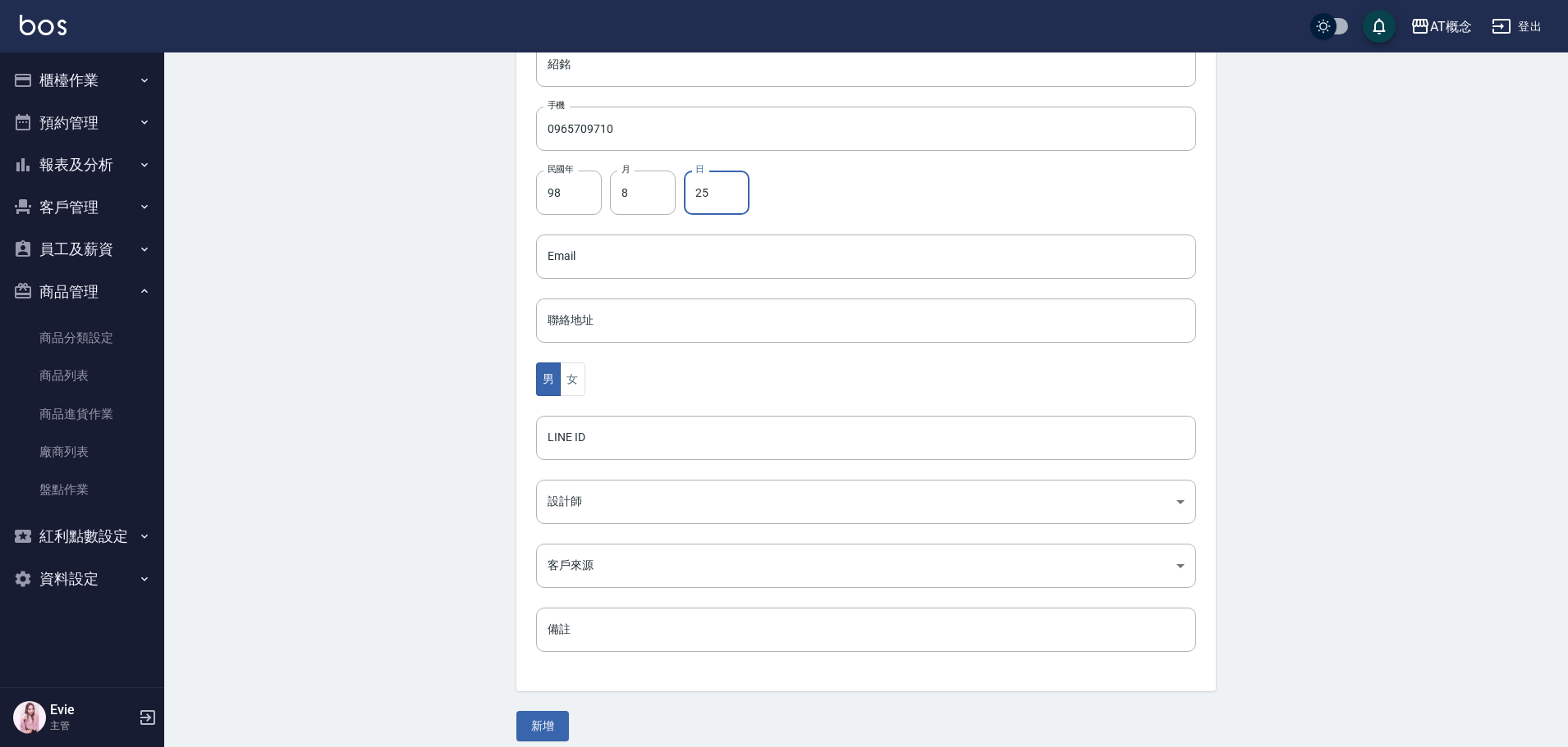
scroll to position [321, 0]
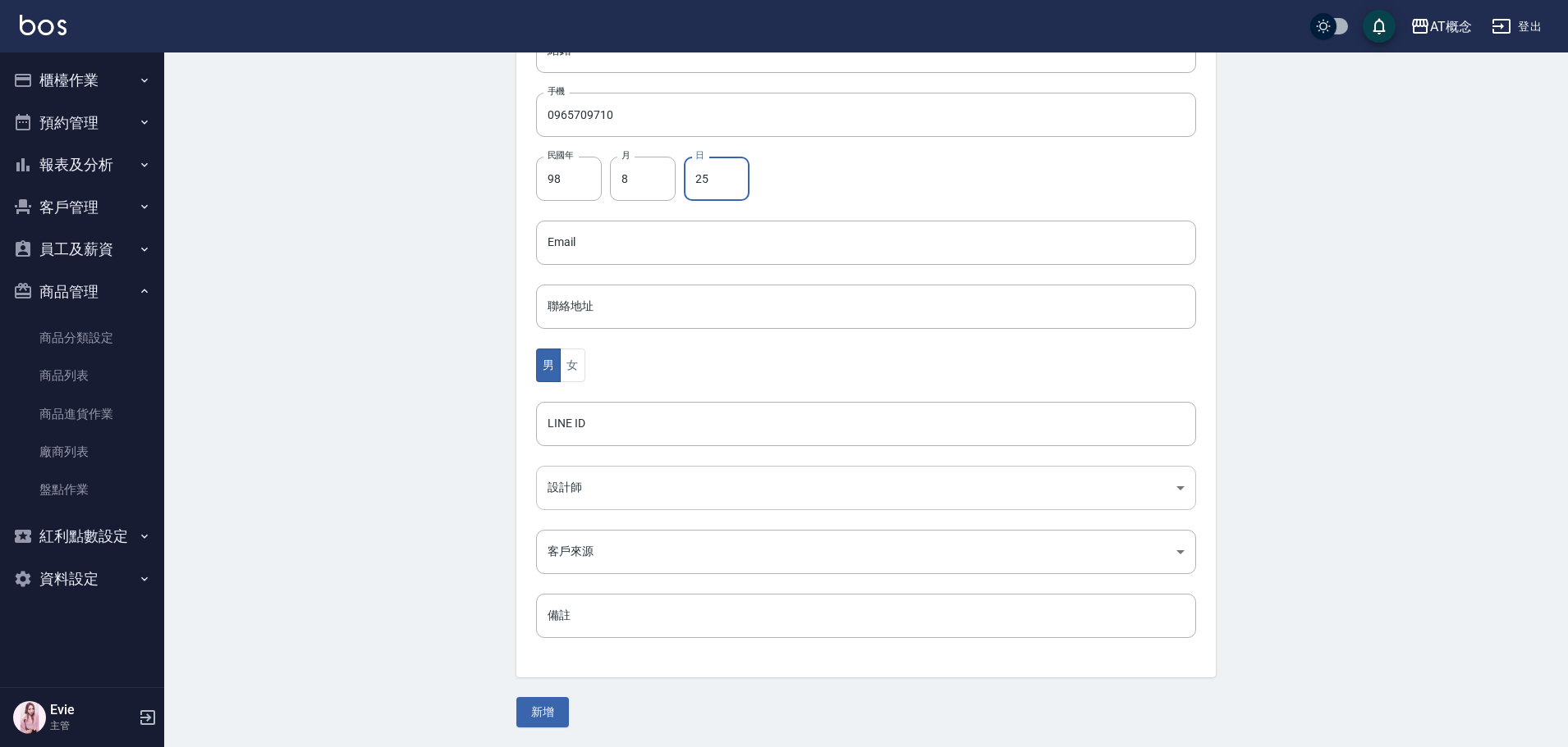
type input "25"
click at [583, 495] on body "AT概念 登出 櫃檯作業 打帳單 帳單列表 現金收支登錄 高階收支登錄 材料自購登錄 每日結帳 排班表 現場電腦打卡 預約管理 預約管理 單日預約紀錄 單週預…" at bounding box center [784, 213] width 1568 height 1069
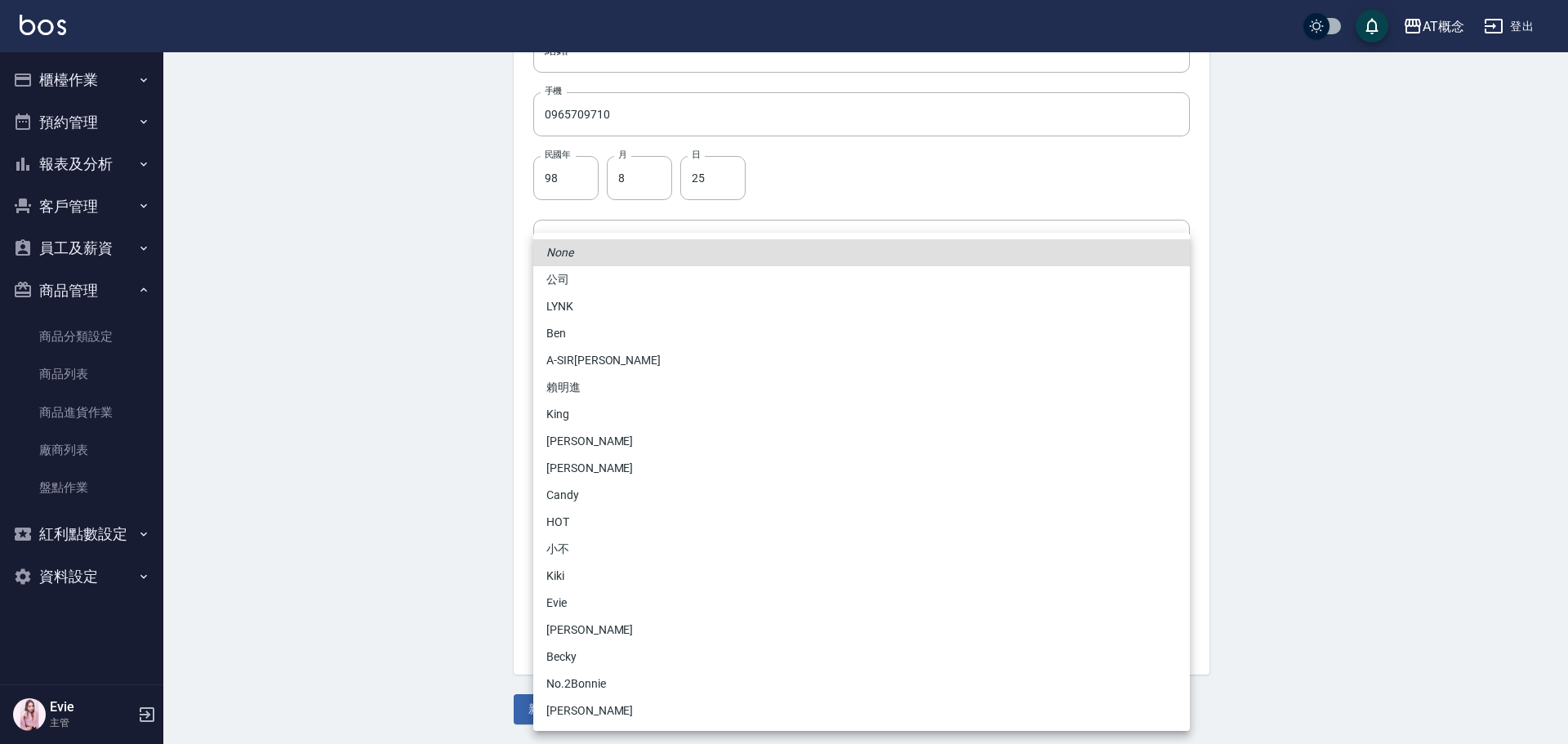
drag, startPoint x: 606, startPoint y: 634, endPoint x: 563, endPoint y: 684, distance: 65.9
click at [605, 634] on li "[PERSON_NAME]" at bounding box center [861, 630] width 657 height 27
type input "6d66dedd-d7e3-492f-8c05-f4e40e3a1c36"
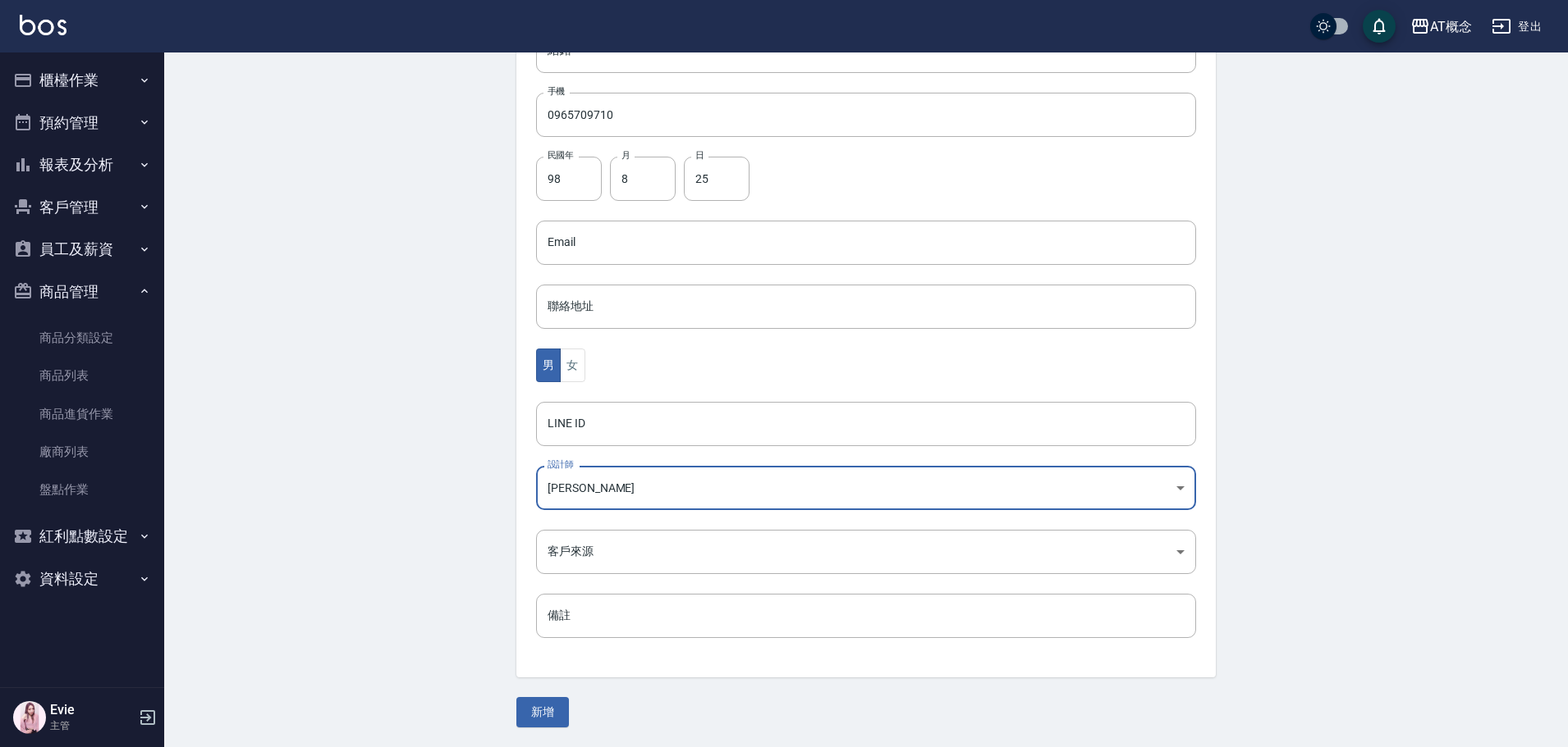
click at [554, 714] on button "新增" at bounding box center [543, 713] width 53 height 30
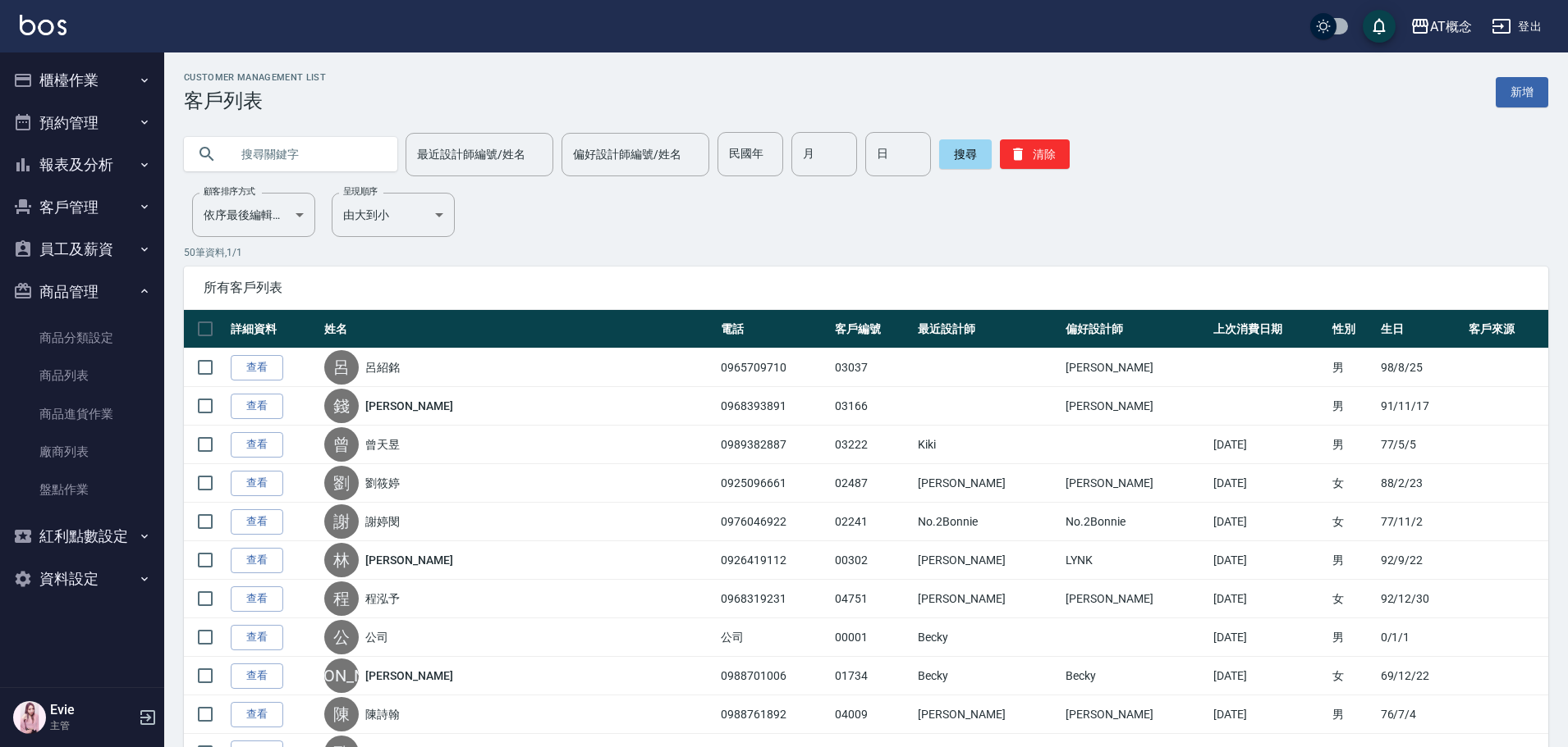
click at [248, 152] on input "text" at bounding box center [307, 154] width 154 height 44
type input "03022"
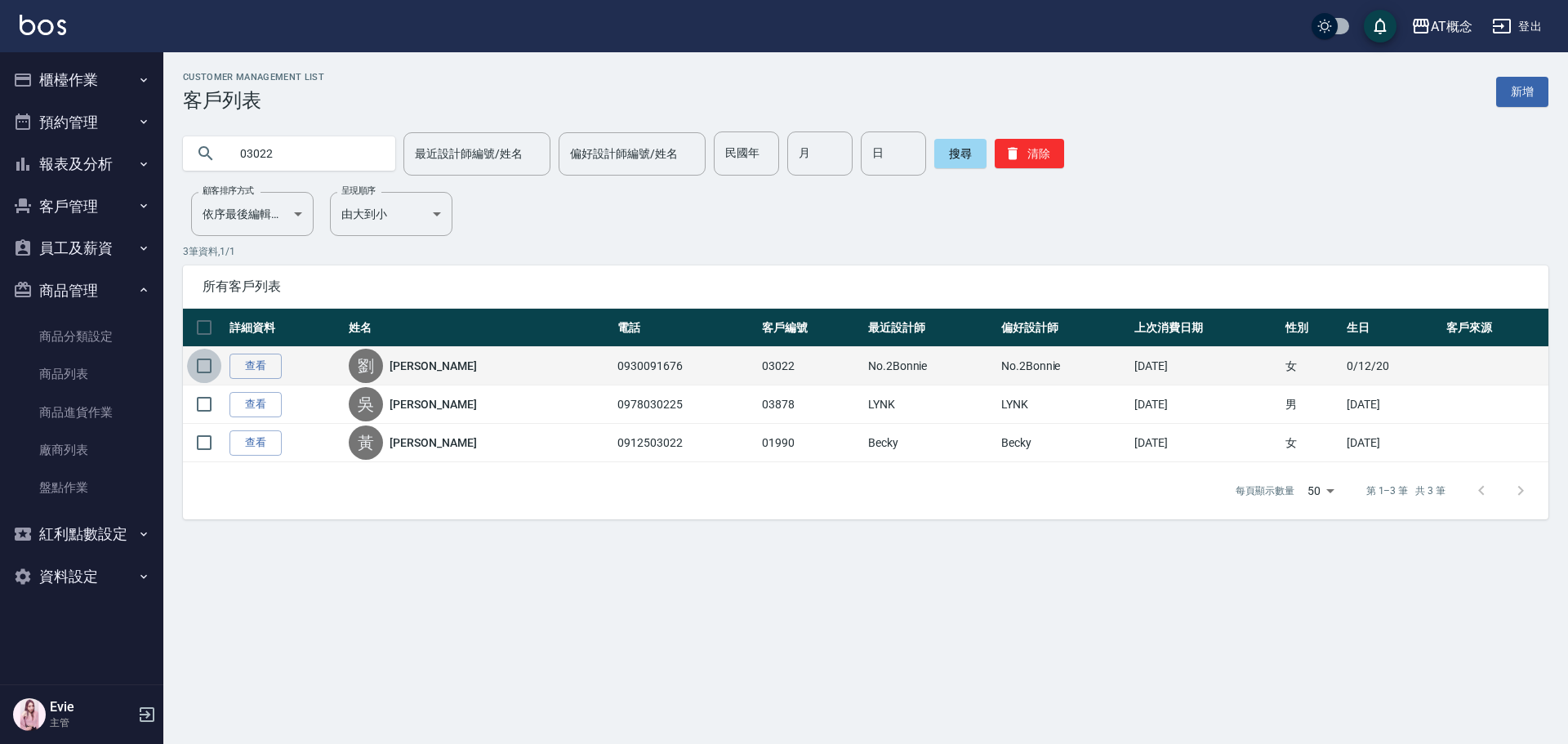
click at [200, 371] on input "checkbox" at bounding box center [203, 366] width 34 height 34
checkbox input "true"
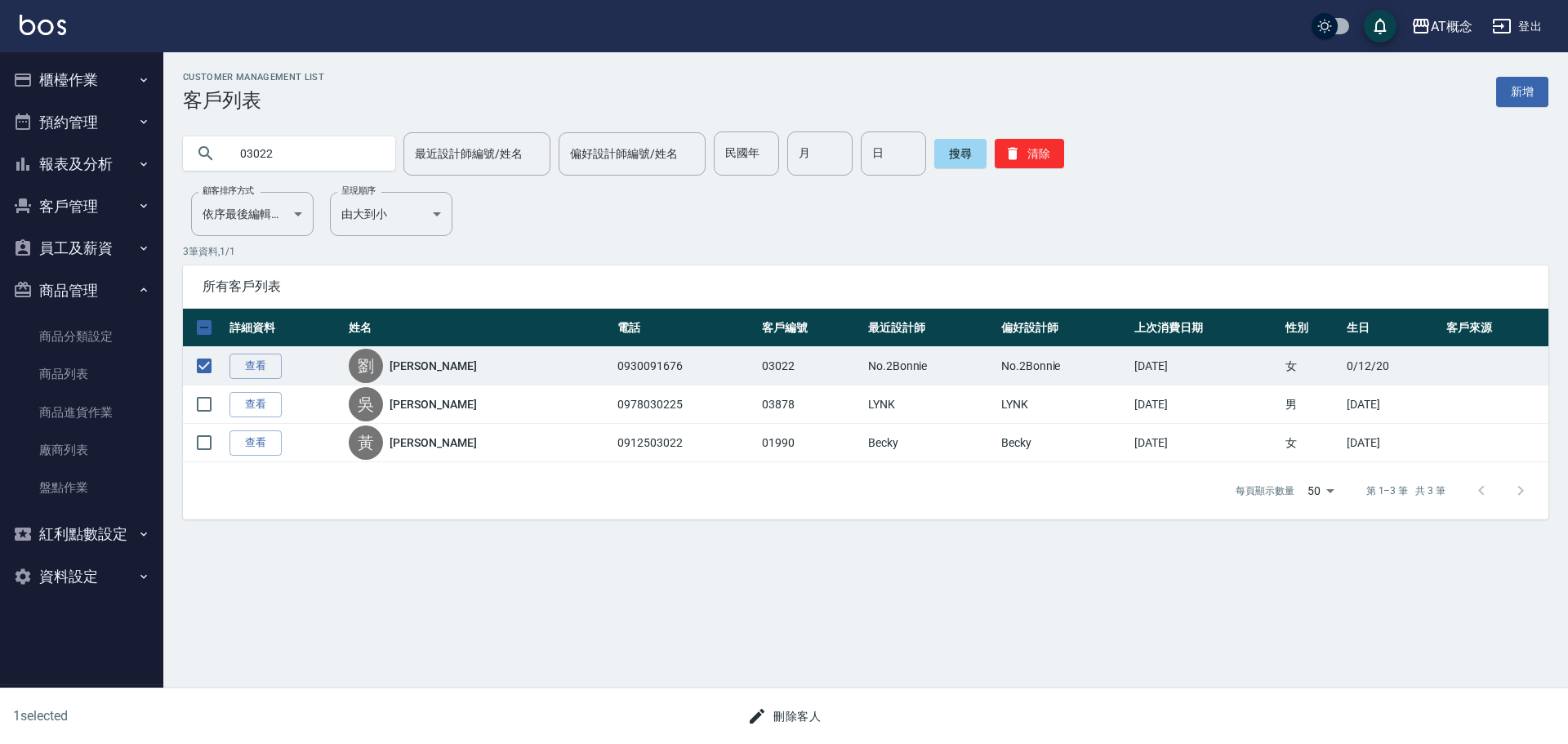
click at [814, 719] on button "刪除客人" at bounding box center [784, 717] width 87 height 30
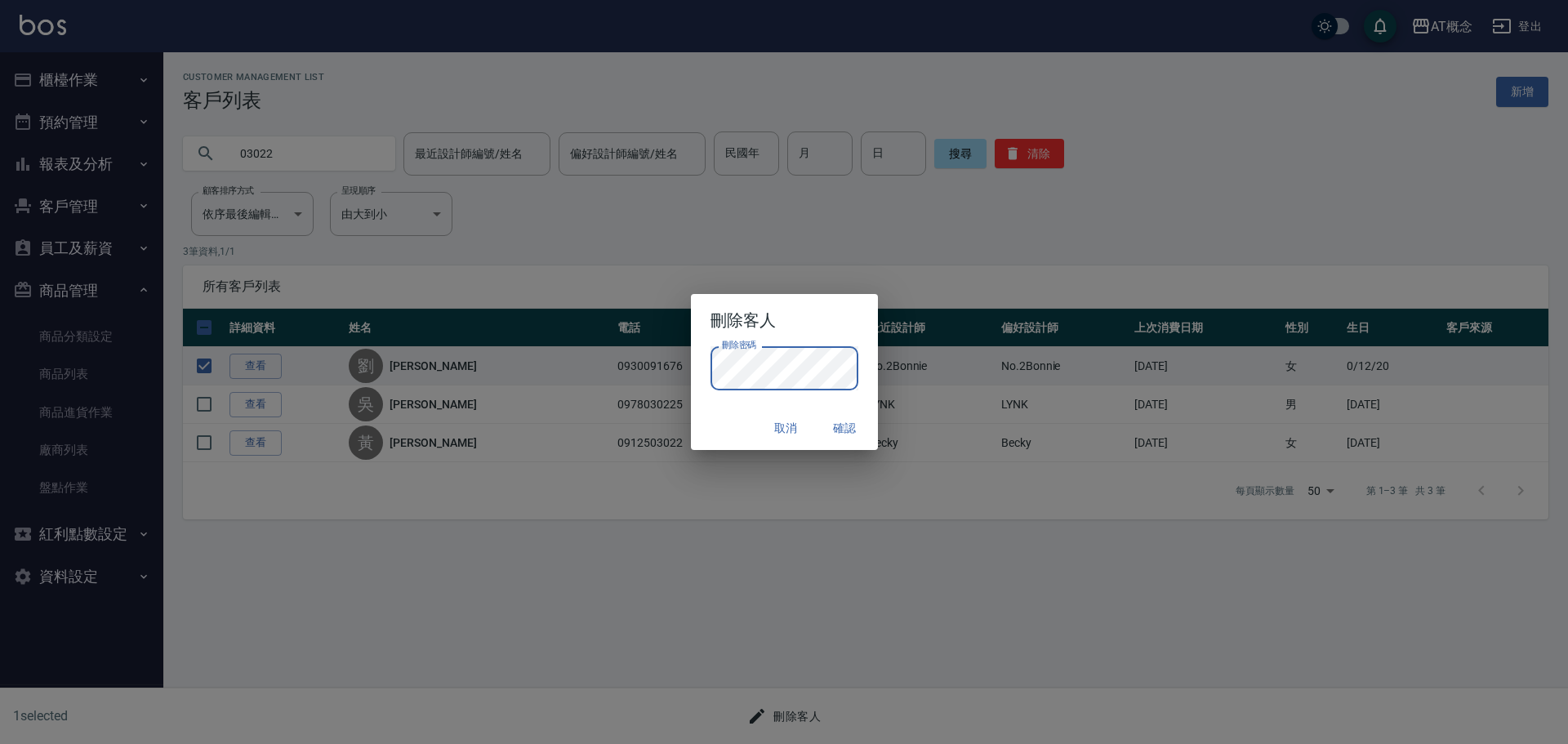
drag, startPoint x: 756, startPoint y: 428, endPoint x: 767, endPoint y: 427, distance: 11.0
click at [767, 427] on div "取消 確認" at bounding box center [784, 428] width 187 height 43
click at [844, 426] on button "確認" at bounding box center [845, 428] width 53 height 30
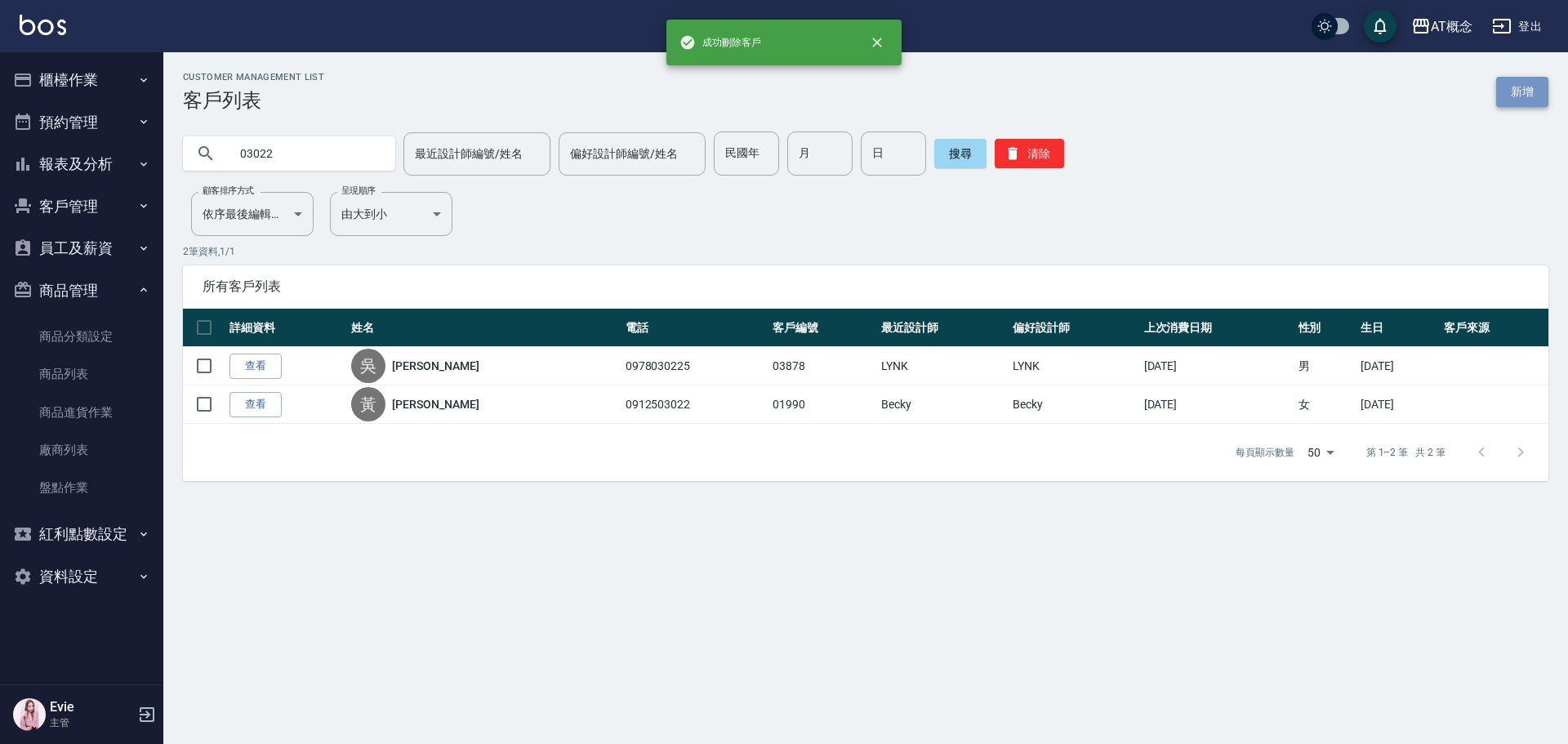
click at [1531, 90] on link "新增" at bounding box center [1522, 92] width 53 height 30
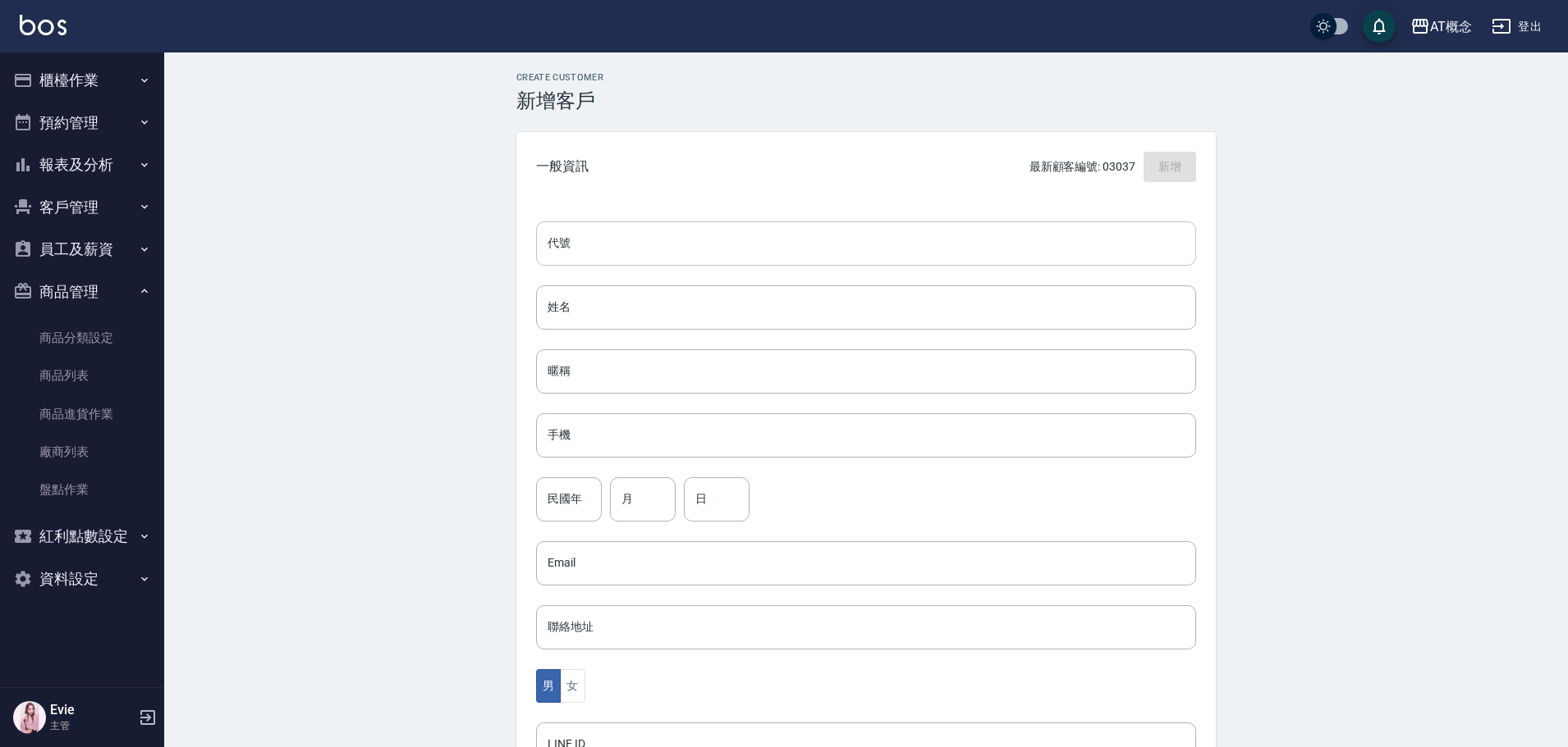
click at [658, 248] on input "代號" at bounding box center [866, 243] width 660 height 44
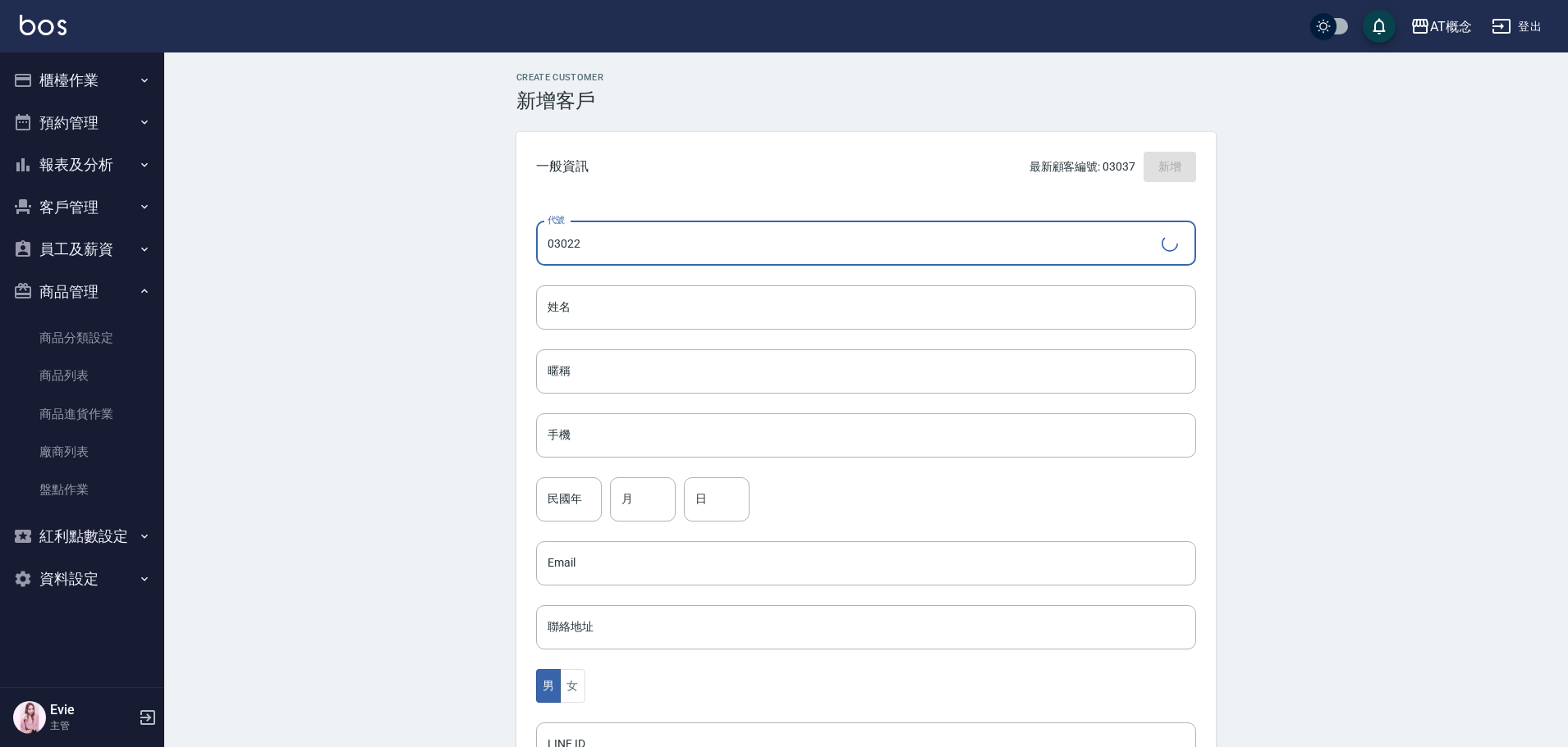
type input "03022"
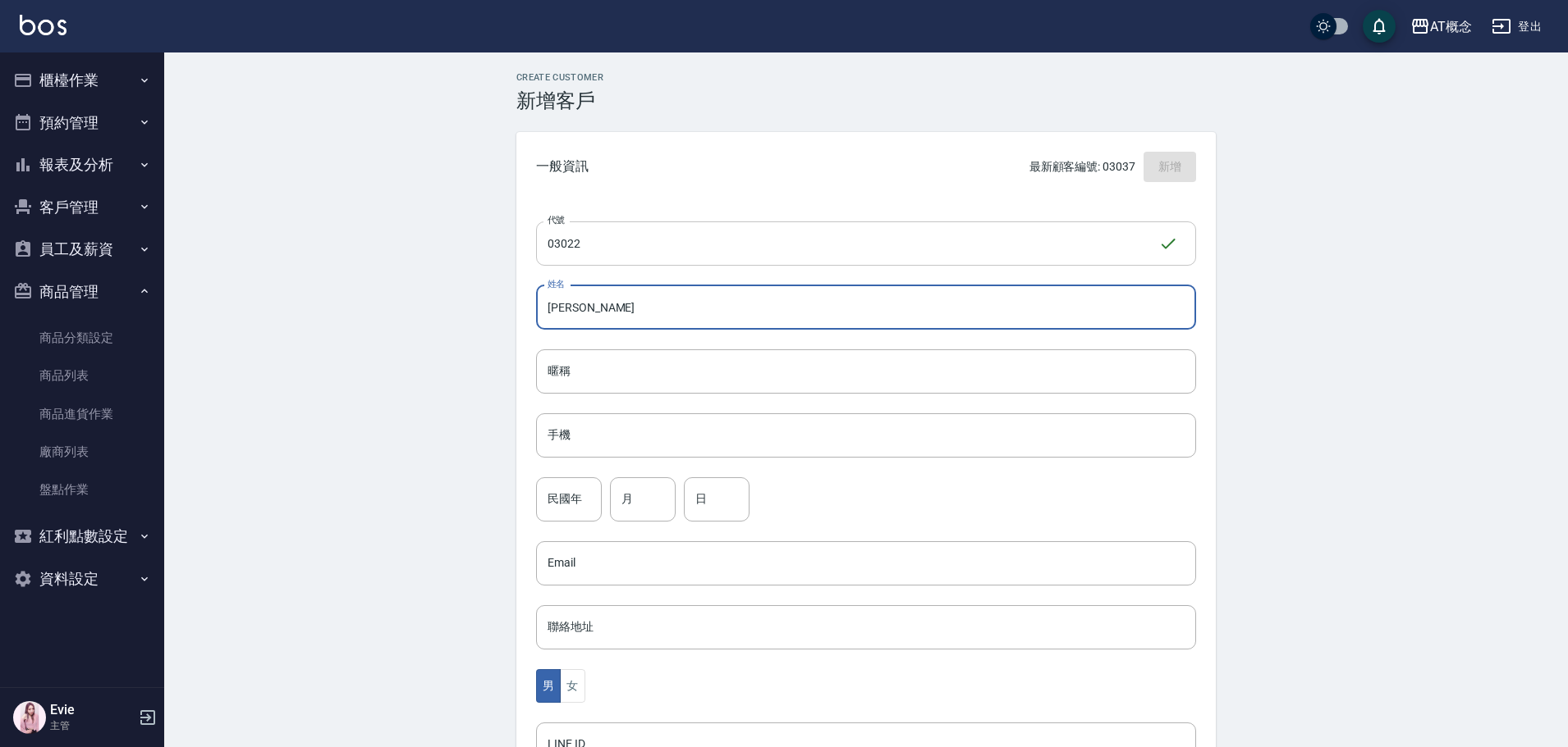
type input "[PERSON_NAME]"
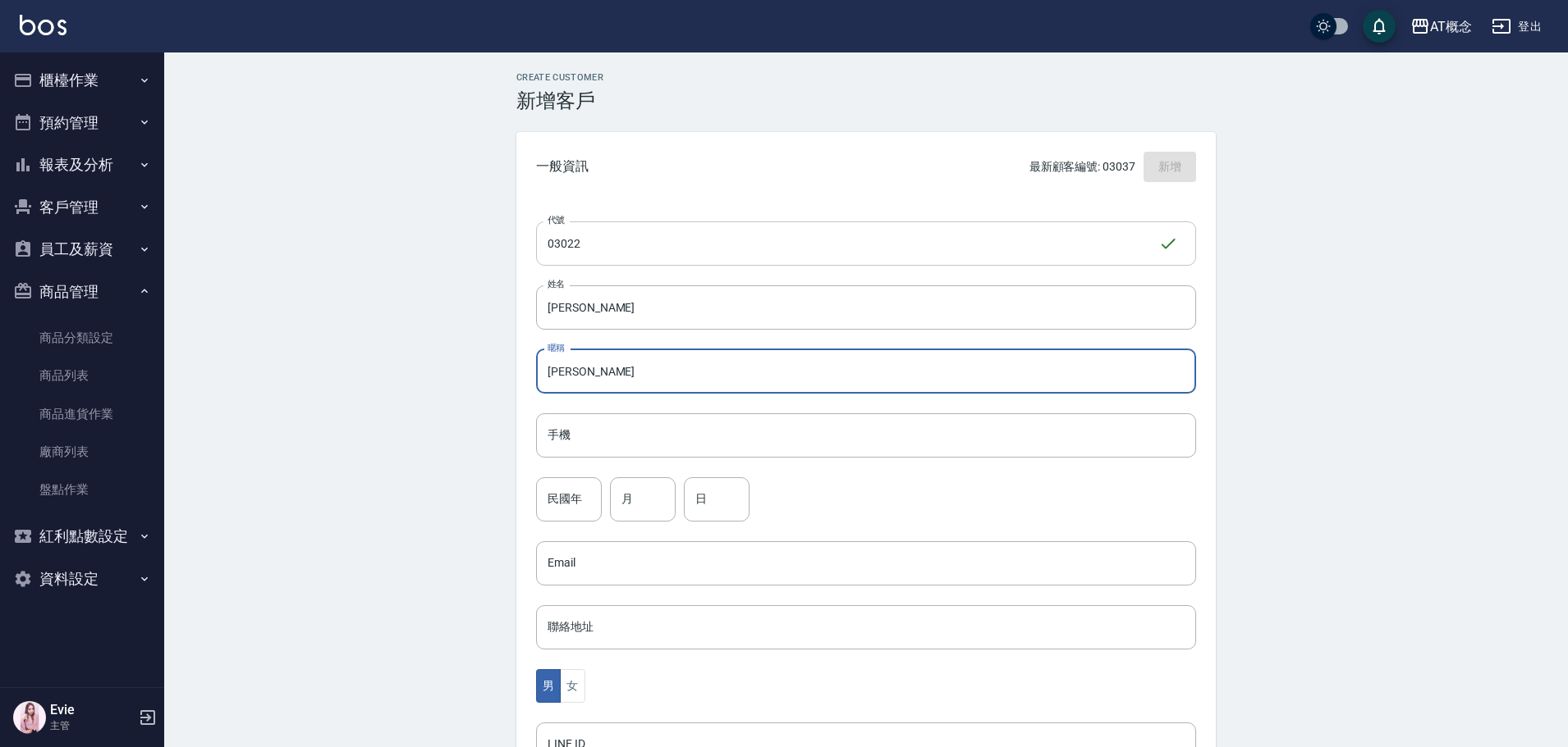
type input "[PERSON_NAME]"
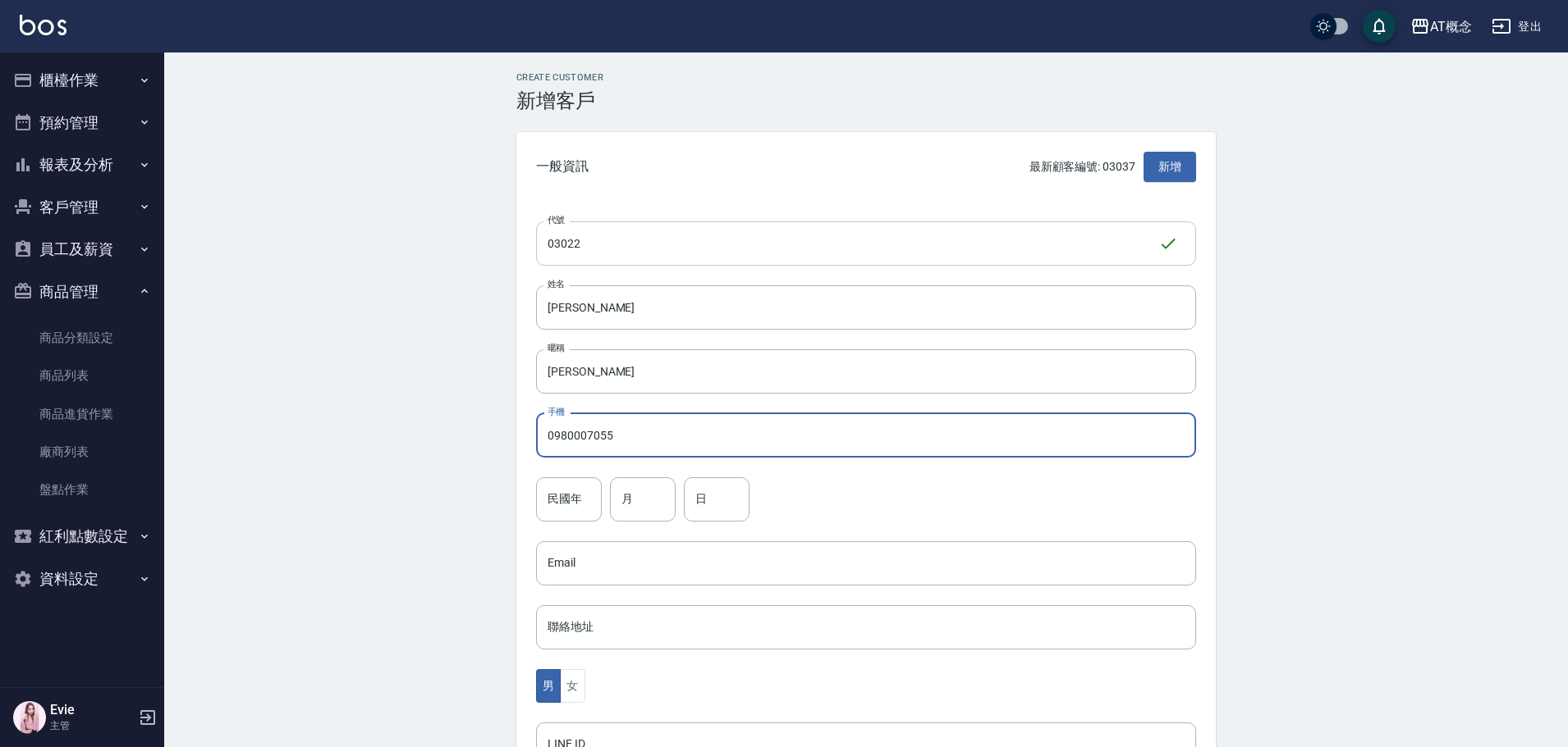
type input "0980007055"
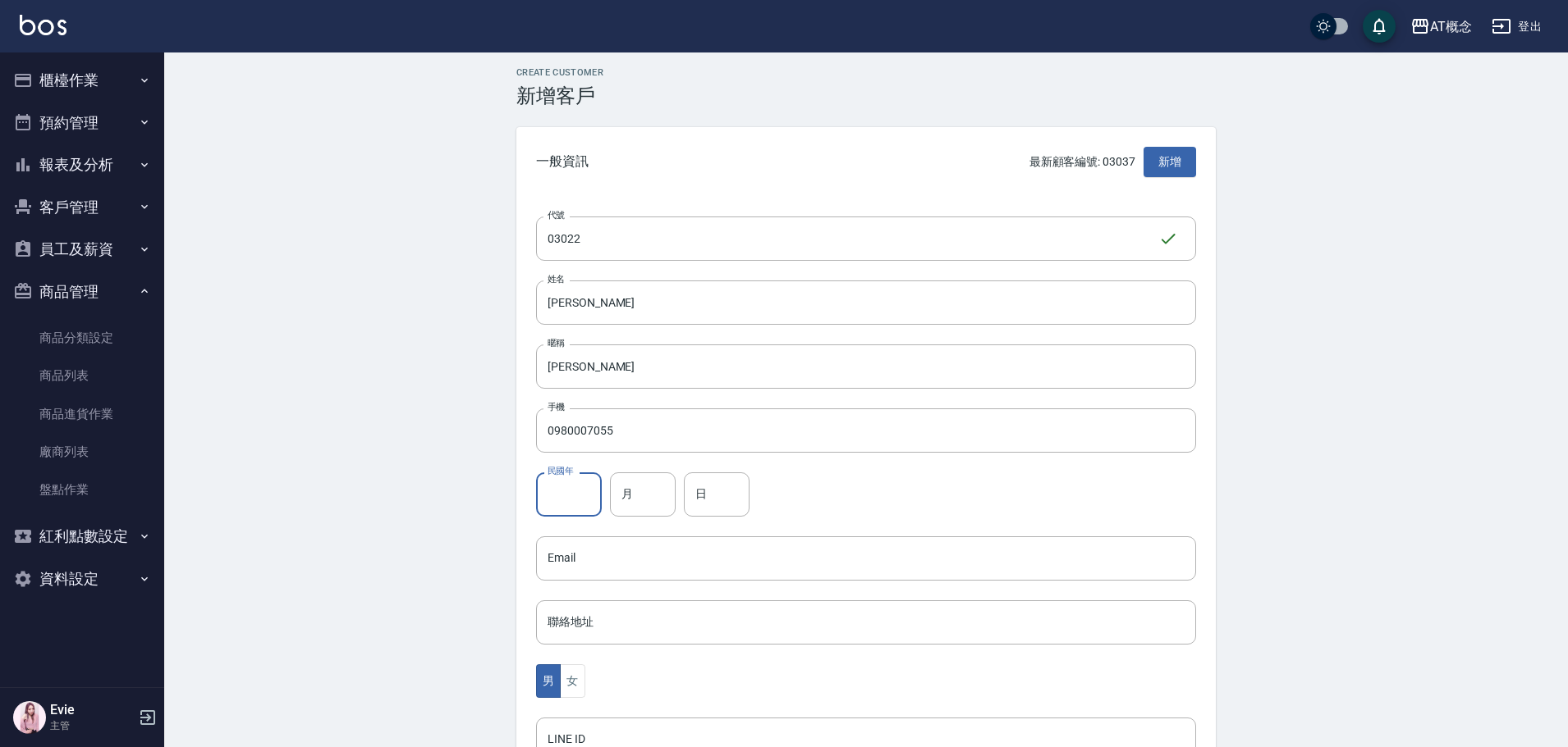
scroll to position [321, 0]
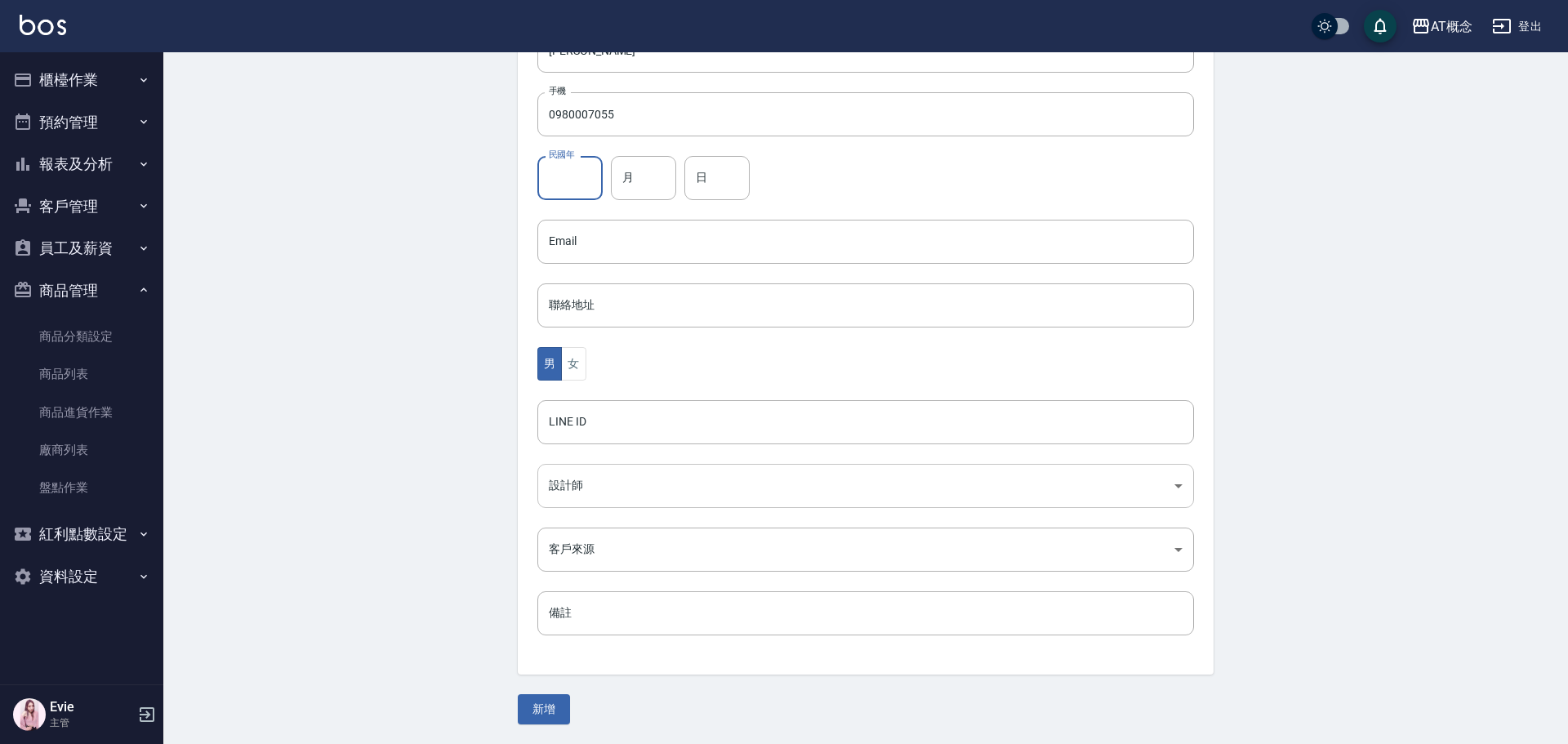
click at [554, 484] on body "AT概念 登出 櫃檯作業 打帳單 帳單列表 現金收支登錄 高階收支登錄 材料自購登錄 每日結帳 排班表 現場電腦打卡 預約管理 預約管理 單日預約紀錄 單週預…" at bounding box center [784, 212] width 1568 height 1064
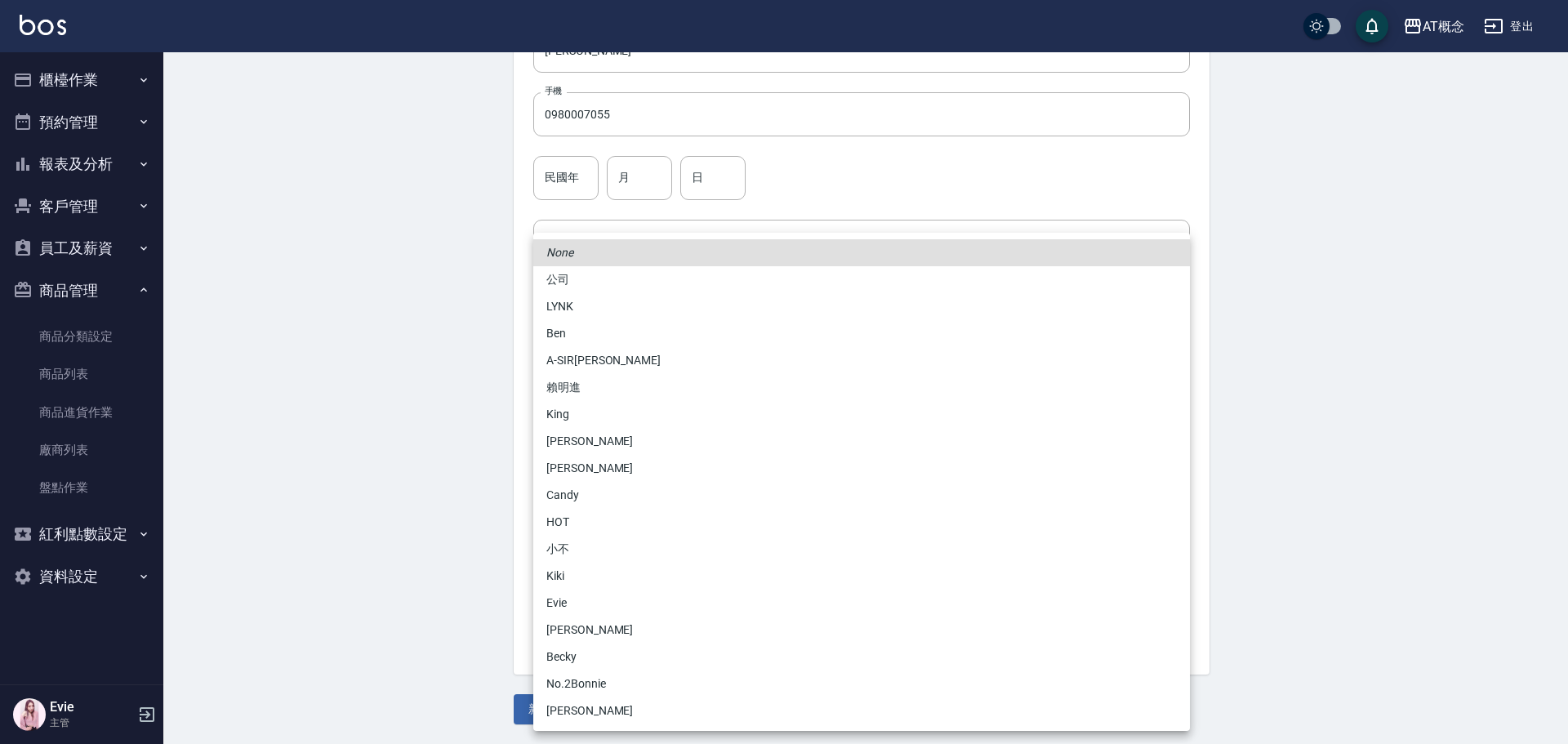
click at [579, 624] on li "[PERSON_NAME]" at bounding box center [861, 630] width 657 height 27
type input "6d66dedd-d7e3-492f-8c05-f4e40e3a1c36"
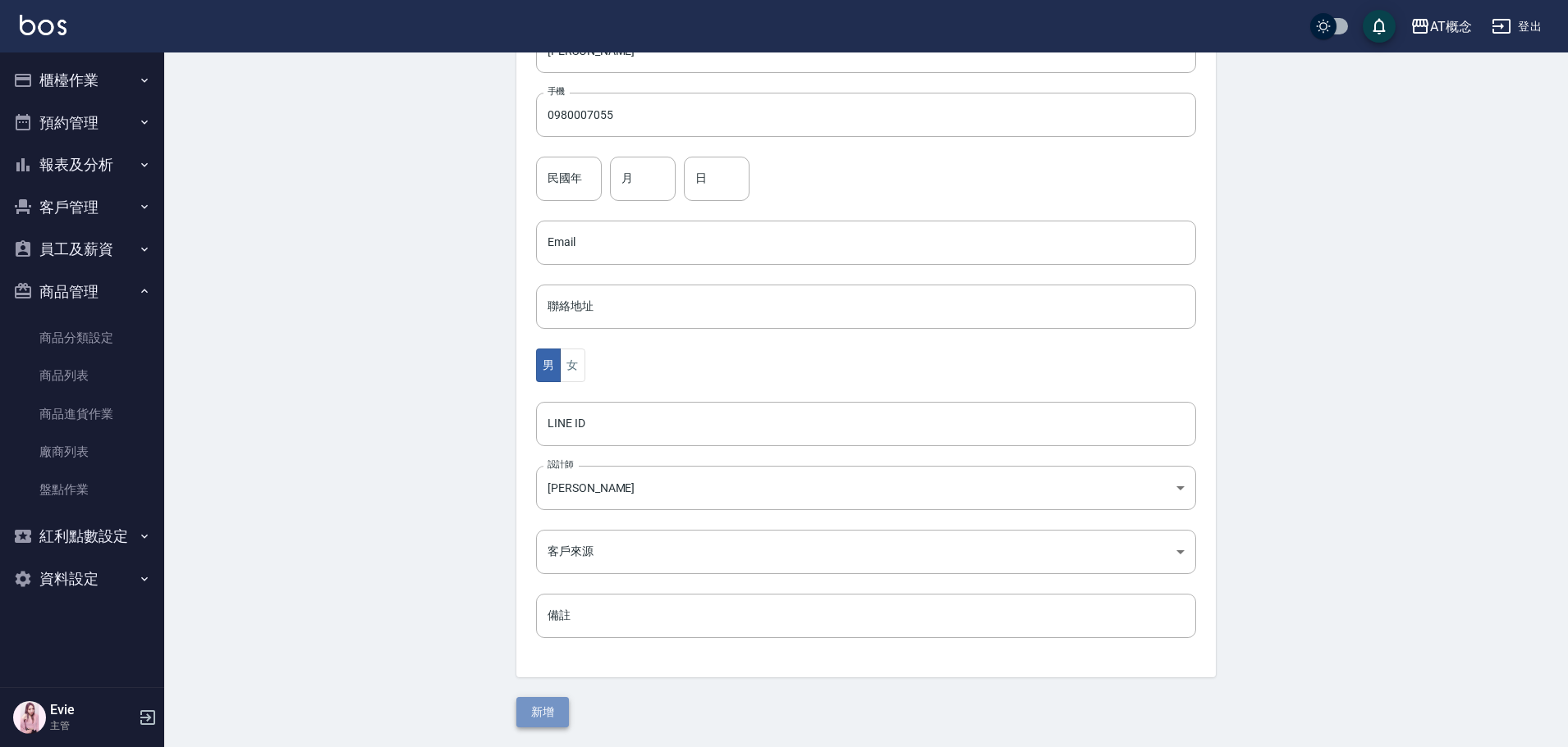
click at [545, 711] on button "新增" at bounding box center [543, 713] width 53 height 30
